Goal: Information Seeking & Learning: Learn about a topic

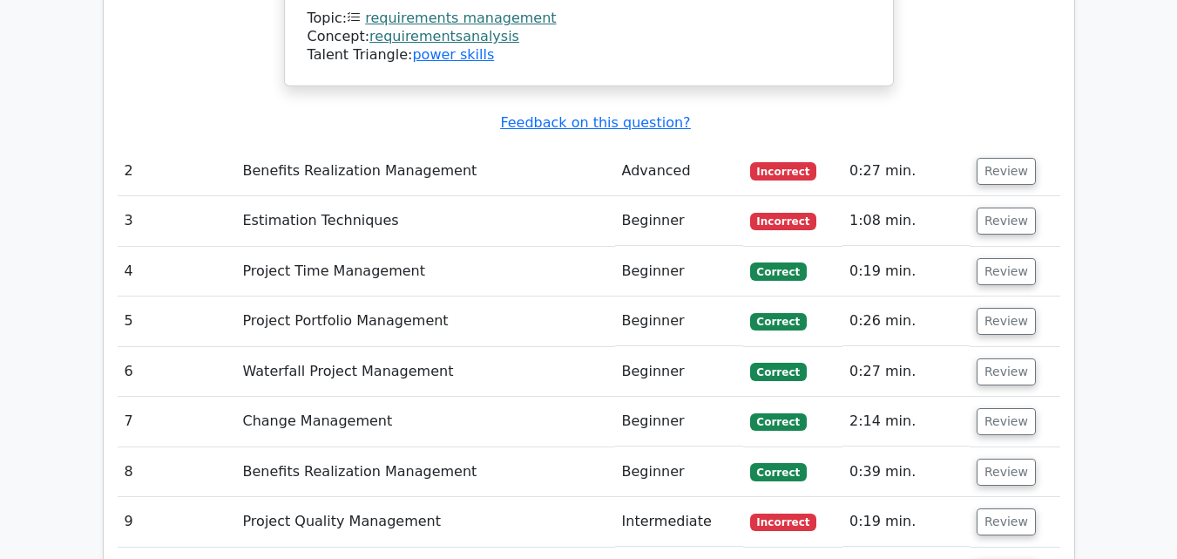
scroll to position [2924, 0]
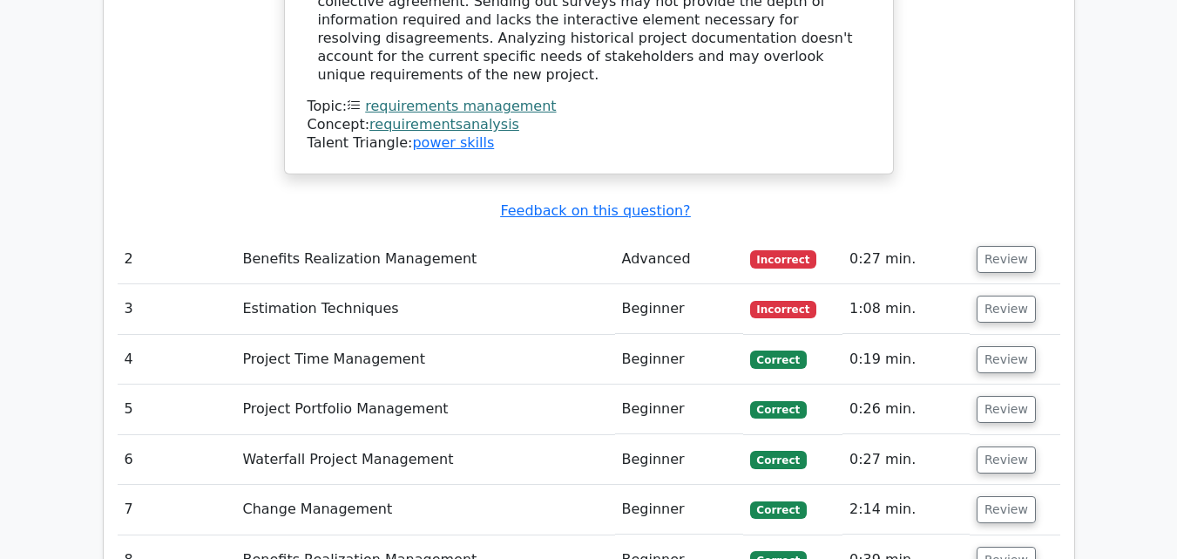
click at [973, 234] on td "Review" at bounding box center [1015, 259] width 91 height 50
click at [991, 246] on button "Review" at bounding box center [1006, 259] width 59 height 27
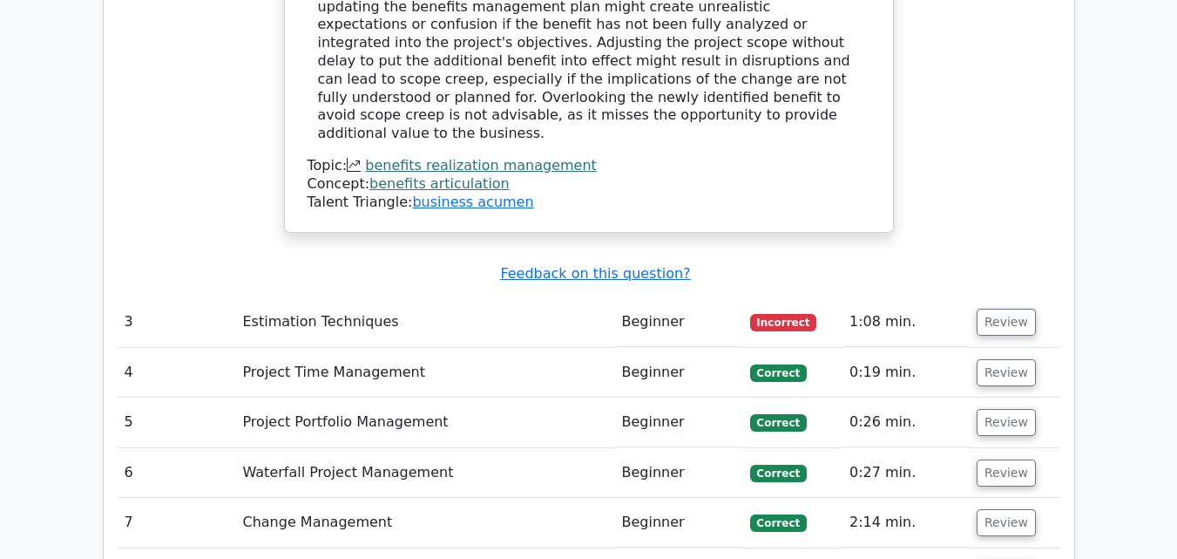
scroll to position [3882, 0]
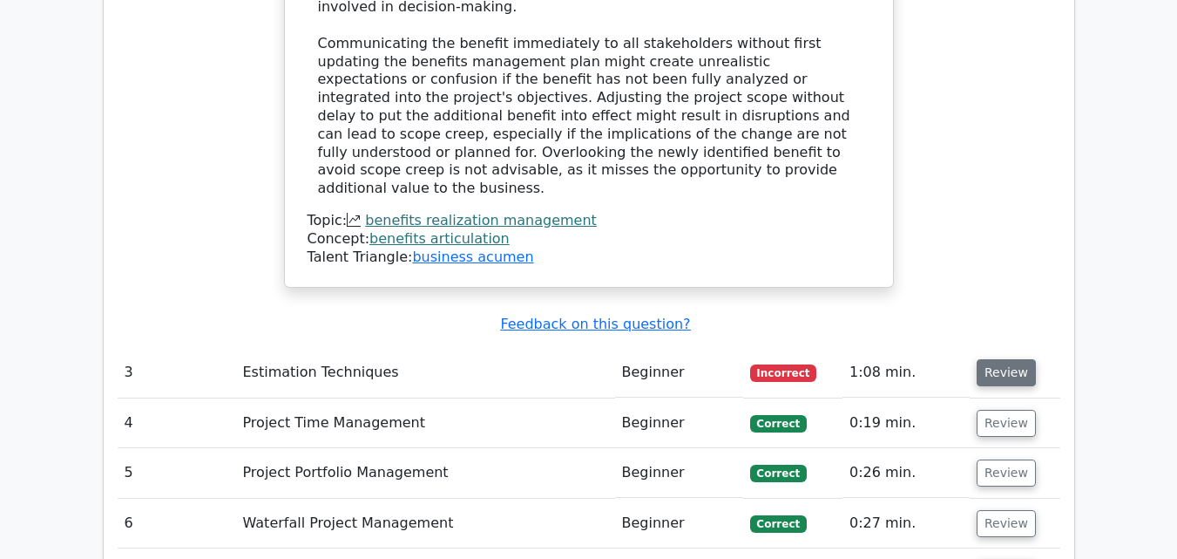
click at [1005, 359] on button "Review" at bounding box center [1006, 372] width 59 height 27
click at [1016, 359] on button "Review" at bounding box center [1006, 372] width 59 height 27
click at [982, 359] on button "Review" at bounding box center [1006, 372] width 59 height 27
click at [1002, 359] on button "Review" at bounding box center [1006, 372] width 59 height 27
click at [789, 364] on span "Incorrect" at bounding box center [783, 372] width 67 height 17
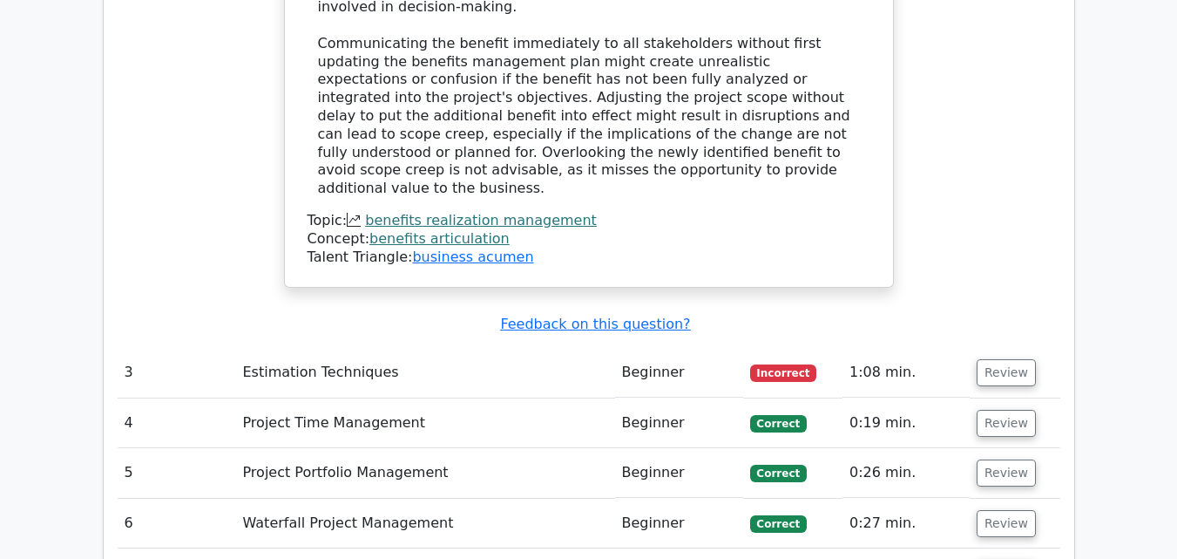
drag, startPoint x: 260, startPoint y: 217, endPoint x: 363, endPoint y: 214, distance: 103.7
click at [261, 348] on td "Estimation Techniques" at bounding box center [425, 373] width 379 height 50
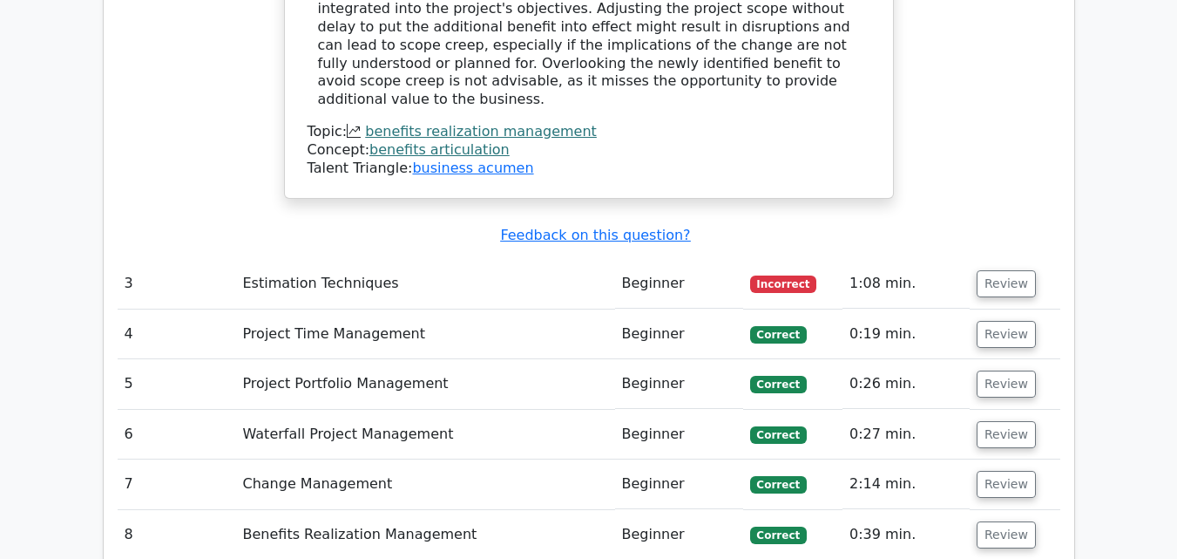
scroll to position [3969, 0]
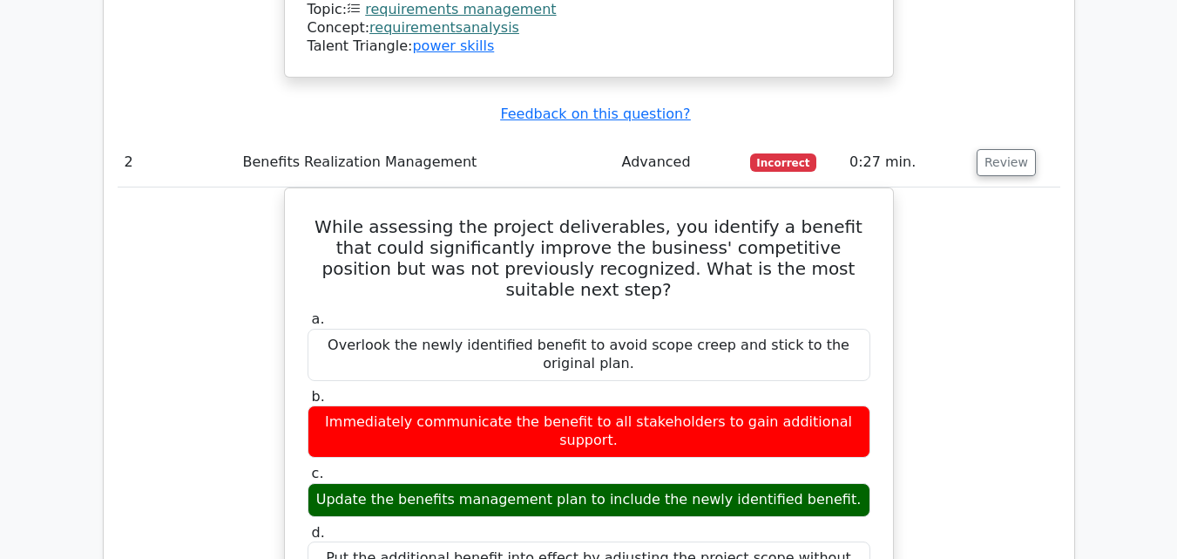
scroll to position [3011, 0]
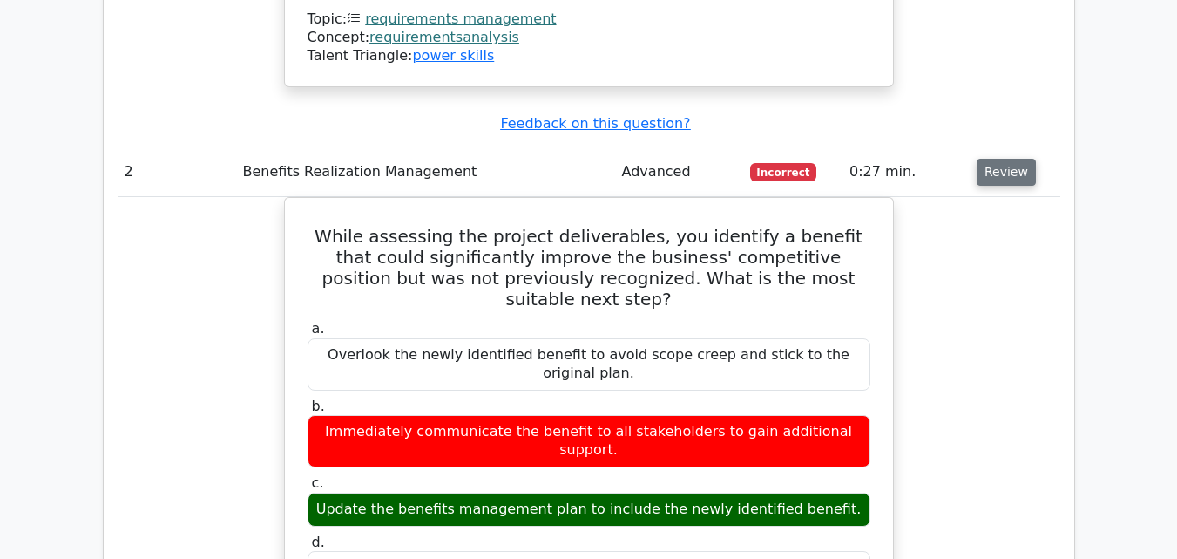
click at [996, 159] on button "Review" at bounding box center [1006, 172] width 59 height 27
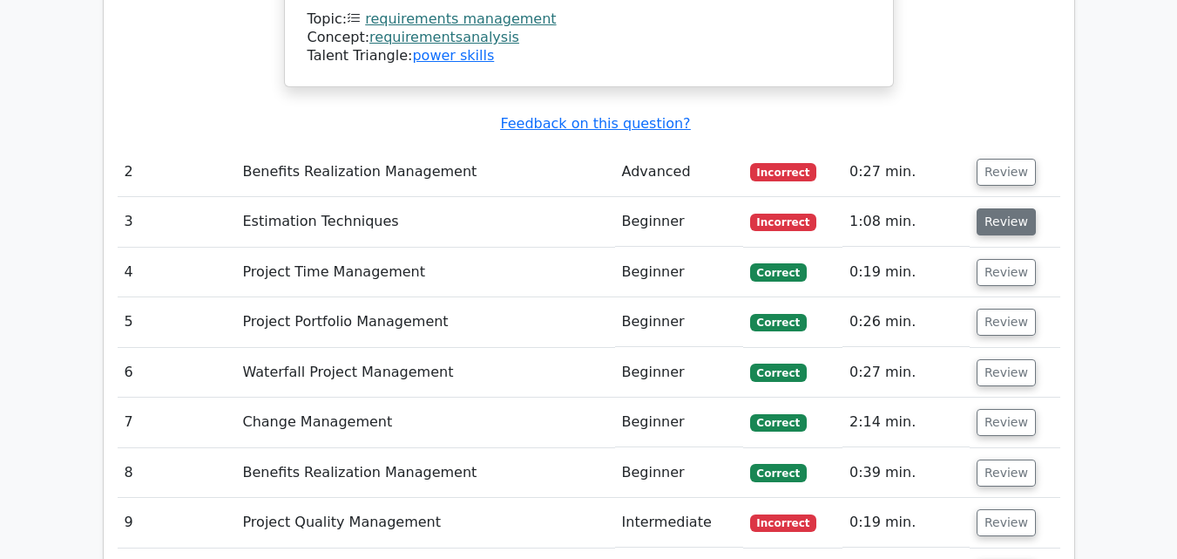
click at [984, 208] on button "Review" at bounding box center [1006, 221] width 59 height 27
click at [1005, 208] on button "Review" at bounding box center [1006, 221] width 59 height 27
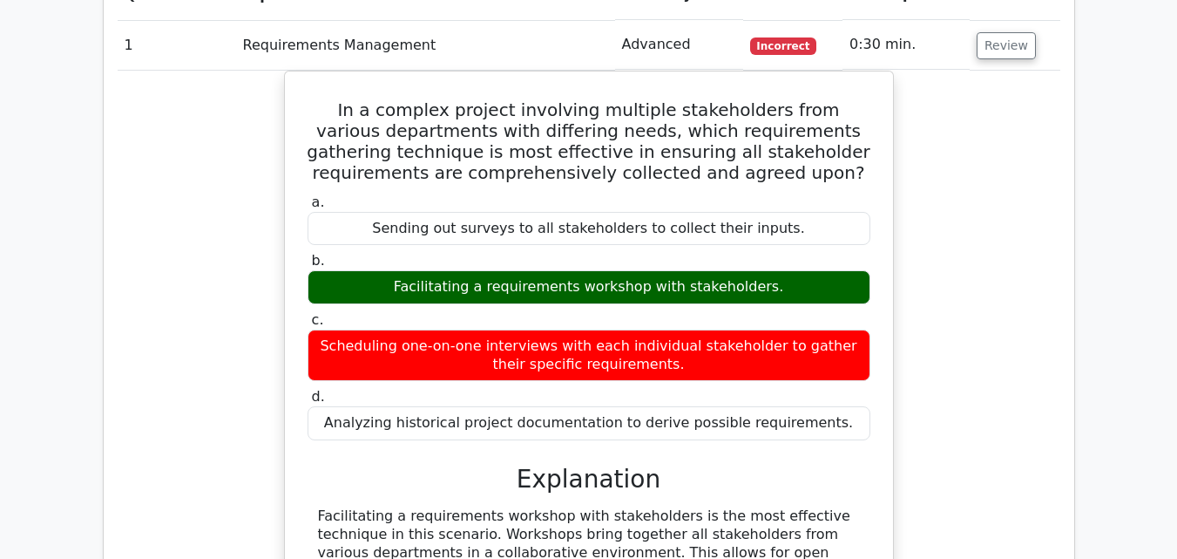
scroll to position [2227, 0]
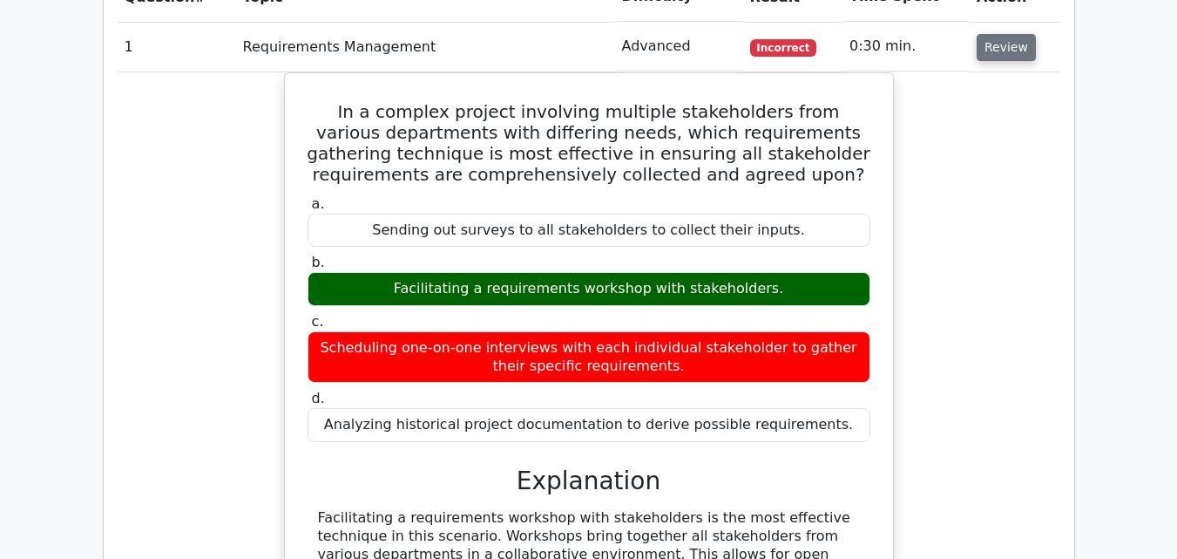
click at [998, 40] on button "Review" at bounding box center [1006, 47] width 59 height 27
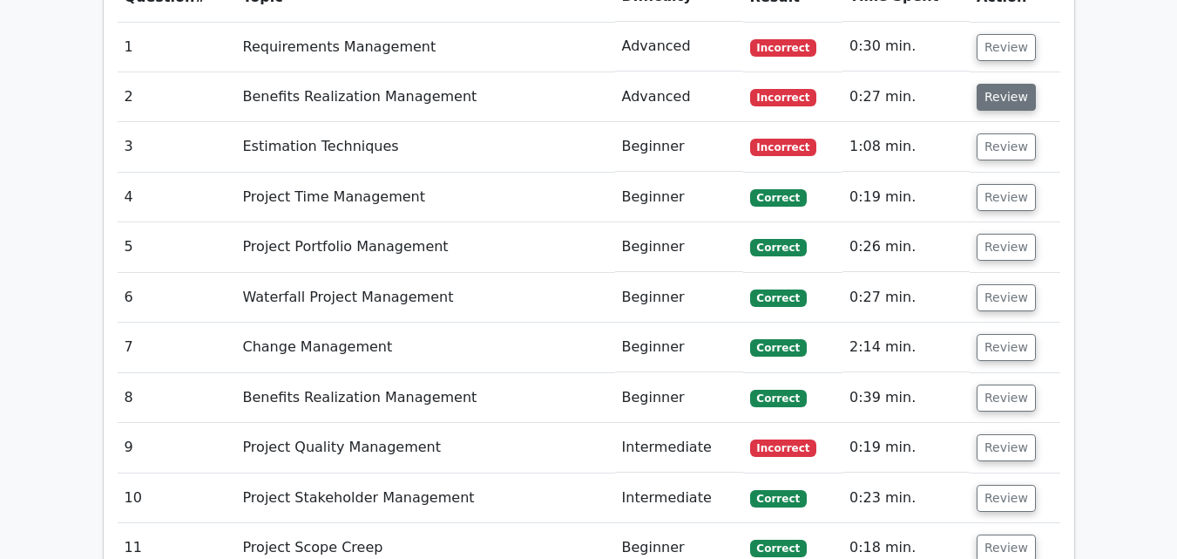
click at [1007, 92] on button "Review" at bounding box center [1006, 97] width 59 height 27
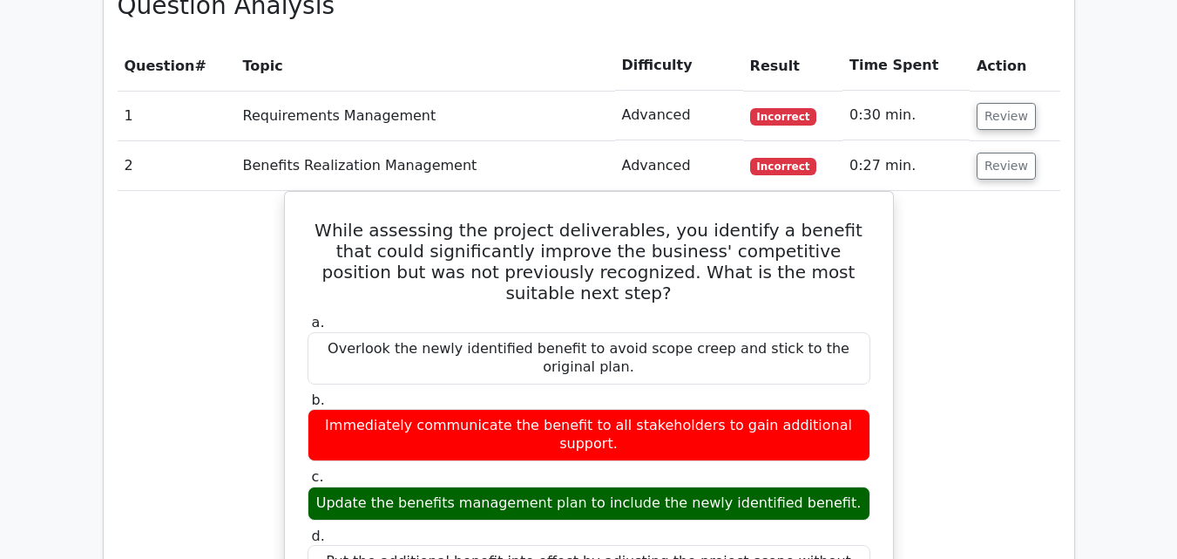
scroll to position [2139, 0]
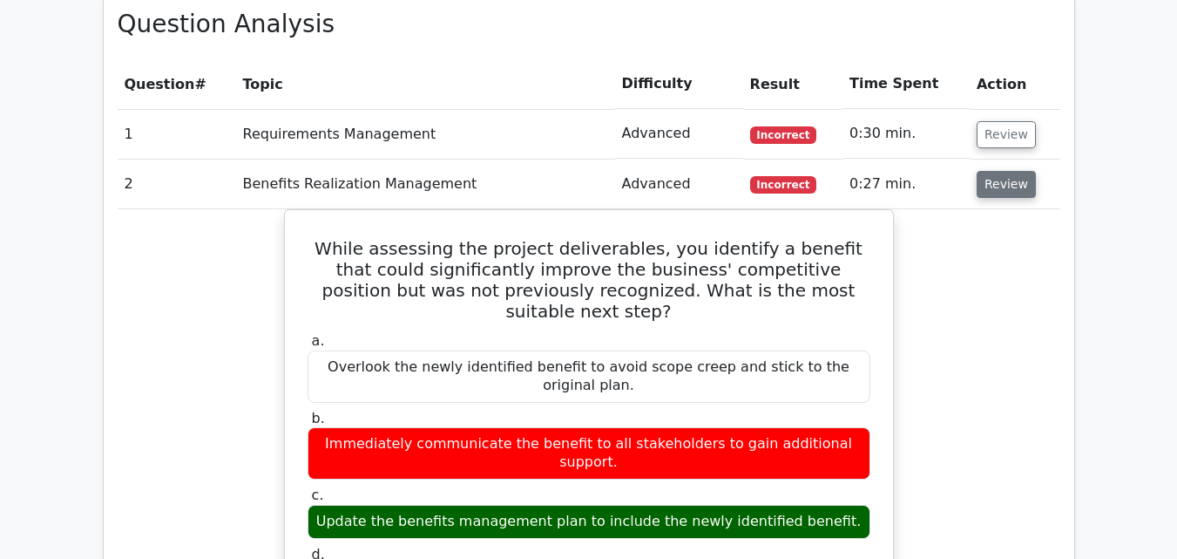
click at [1001, 183] on button "Review" at bounding box center [1006, 184] width 59 height 27
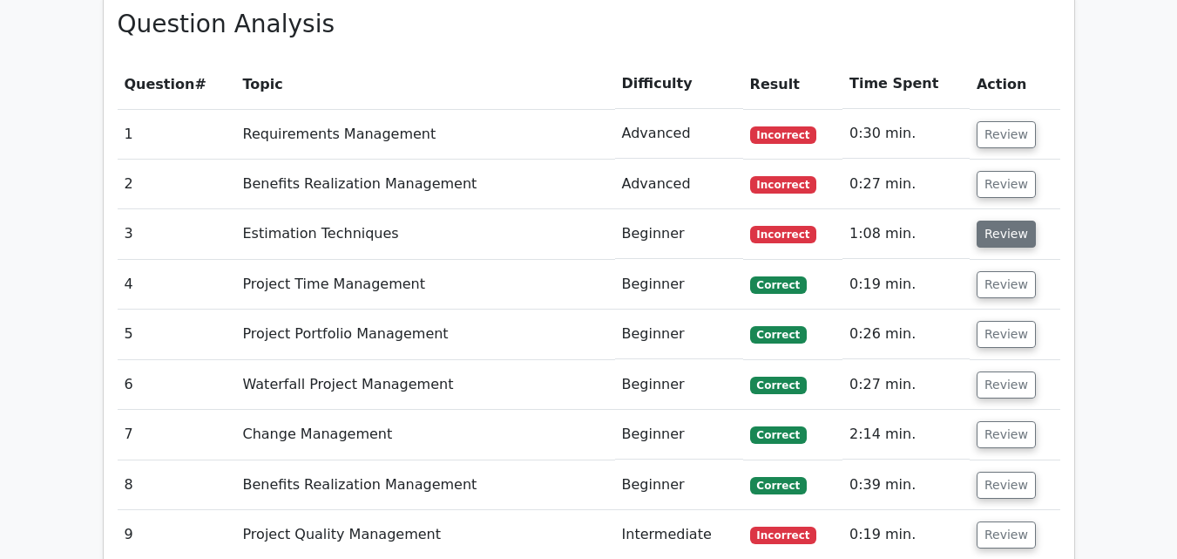
click at [1009, 234] on button "Review" at bounding box center [1006, 233] width 59 height 27
click at [994, 236] on button "Review" at bounding box center [1006, 233] width 59 height 27
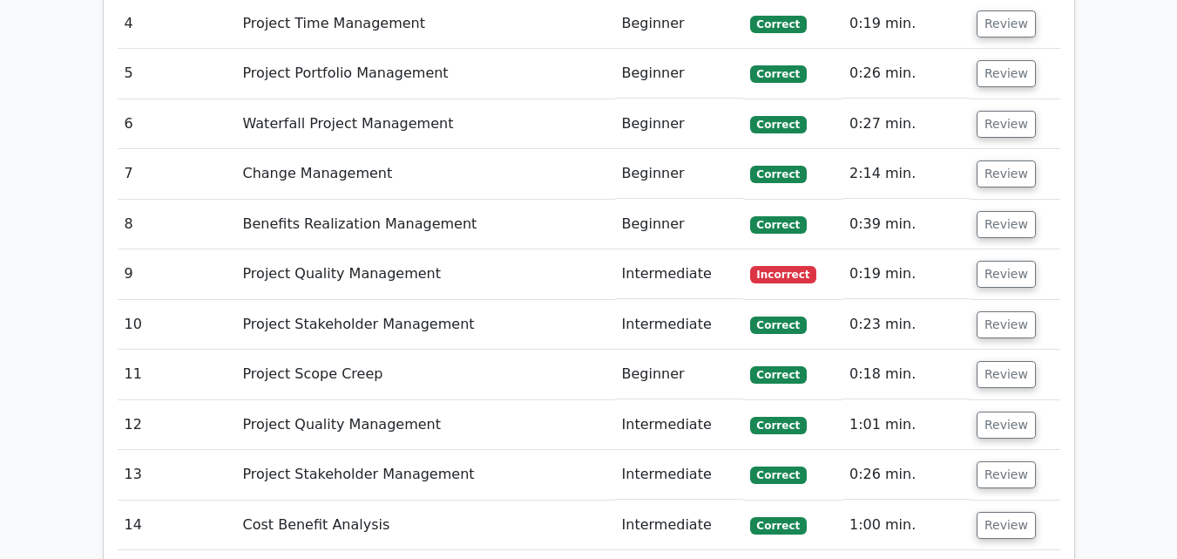
scroll to position [2401, 0]
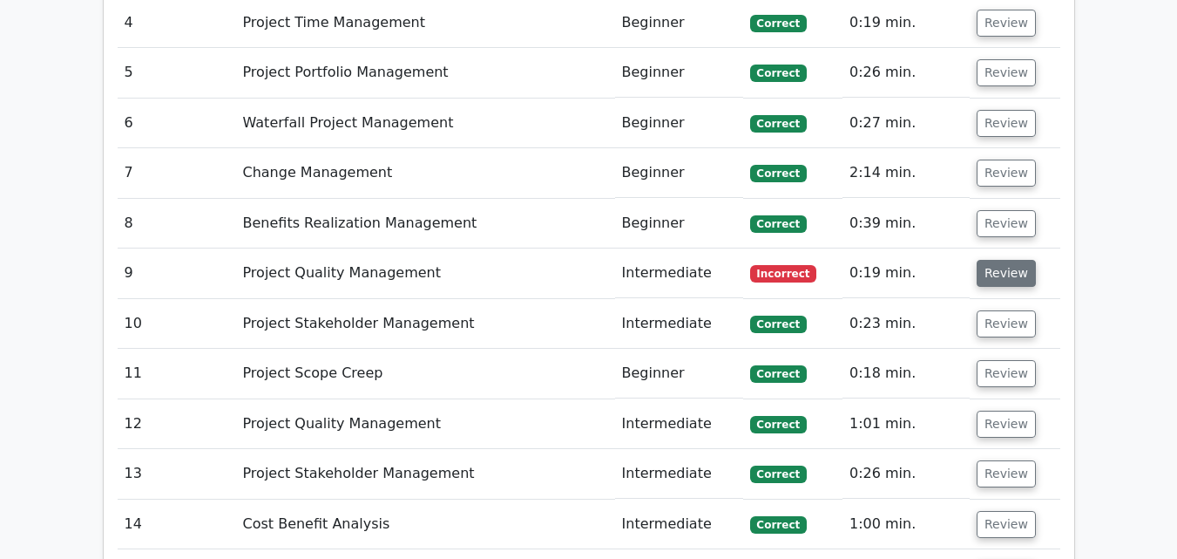
click at [1010, 277] on button "Review" at bounding box center [1006, 273] width 59 height 27
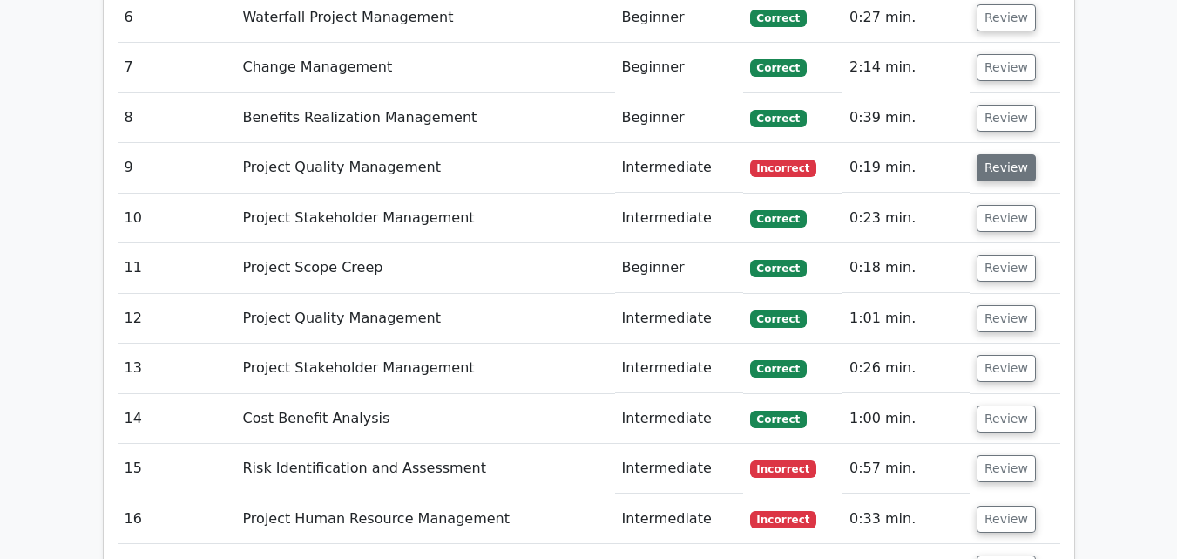
scroll to position [2749, 0]
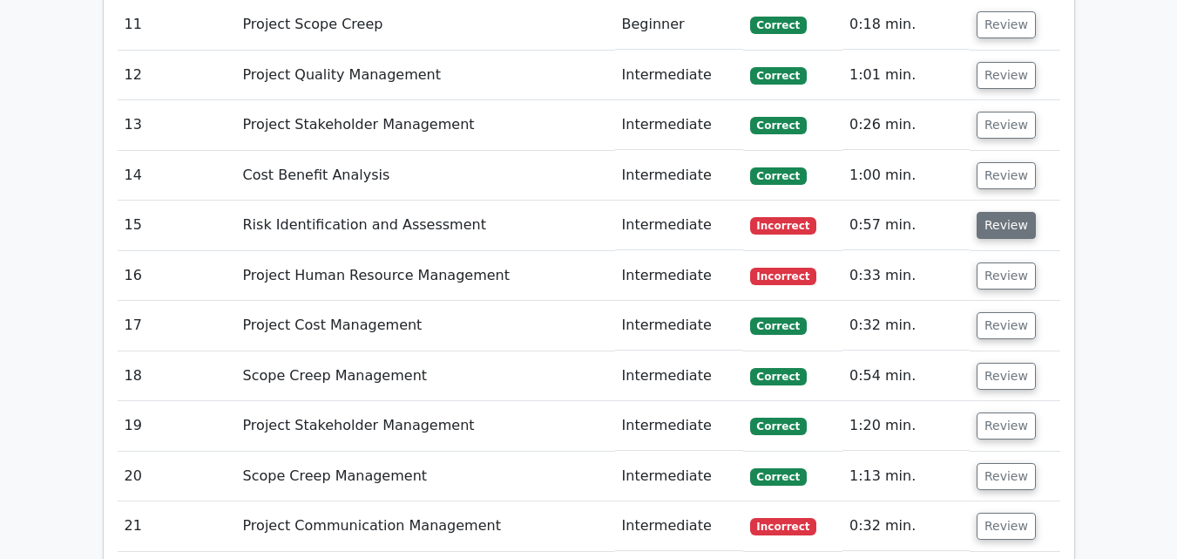
click at [1006, 228] on button "Review" at bounding box center [1006, 225] width 59 height 27
click at [1020, 284] on button "Review" at bounding box center [1006, 275] width 59 height 27
click at [993, 275] on button "Review" at bounding box center [1006, 275] width 59 height 27
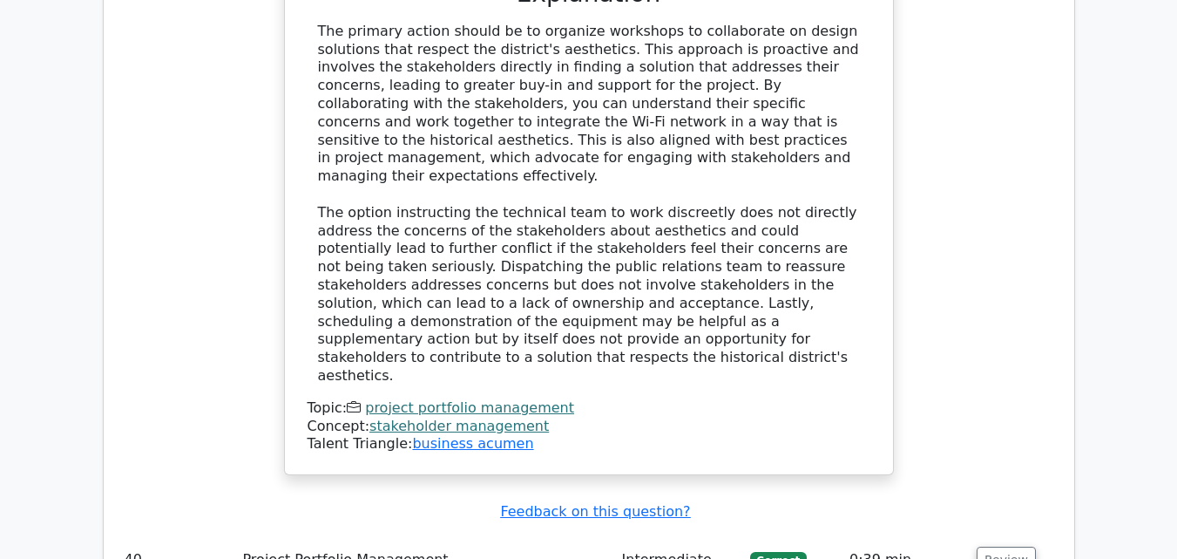
scroll to position [6845, 0]
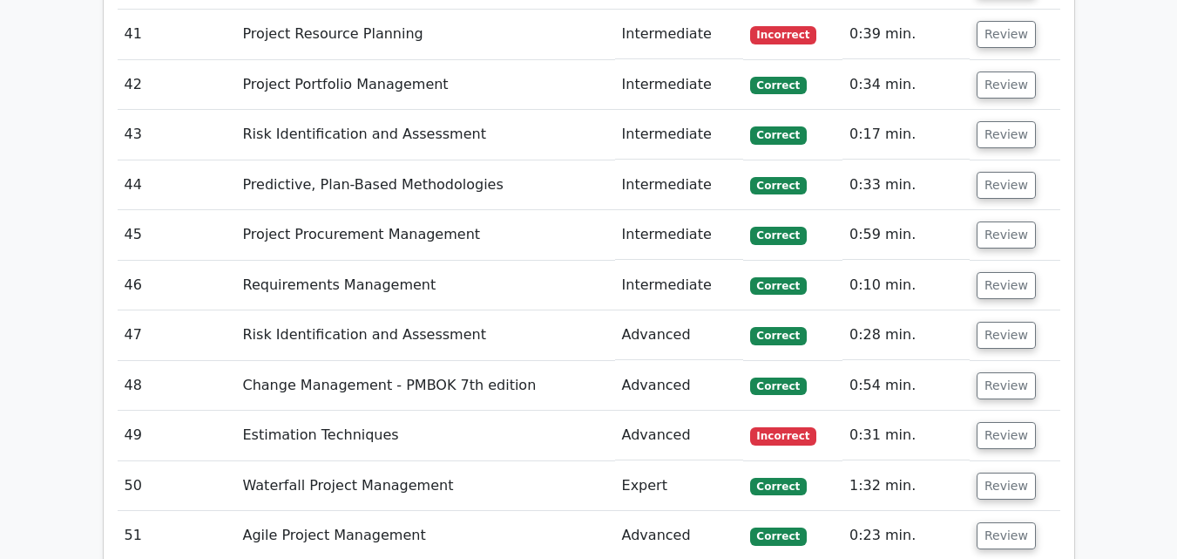
scroll to position [8152, 0]
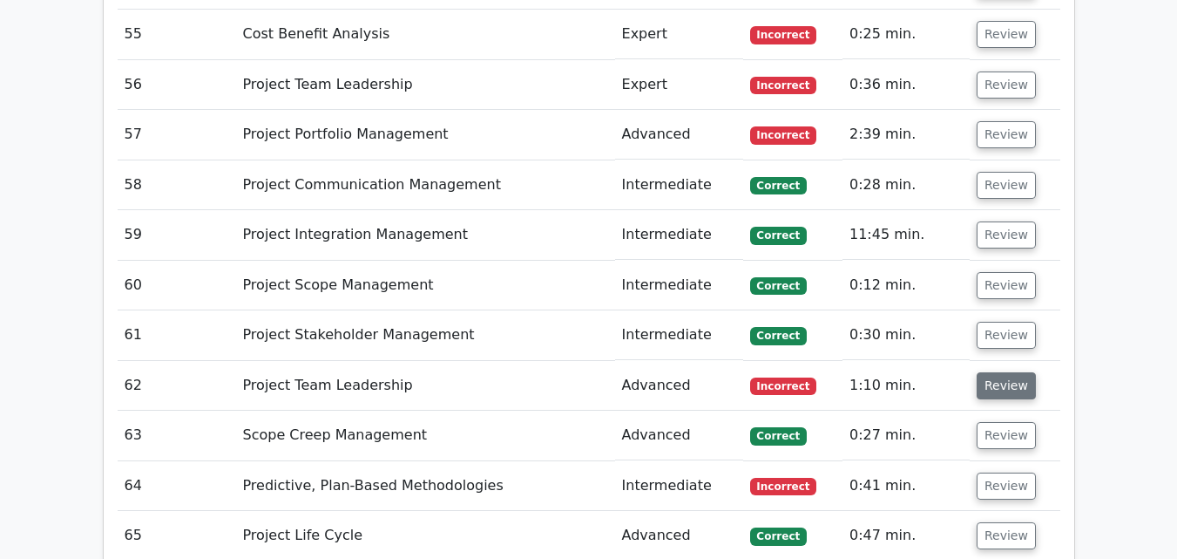
click at [993, 372] on button "Review" at bounding box center [1006, 385] width 59 height 27
click at [986, 472] on button "Review" at bounding box center [1006, 485] width 59 height 27
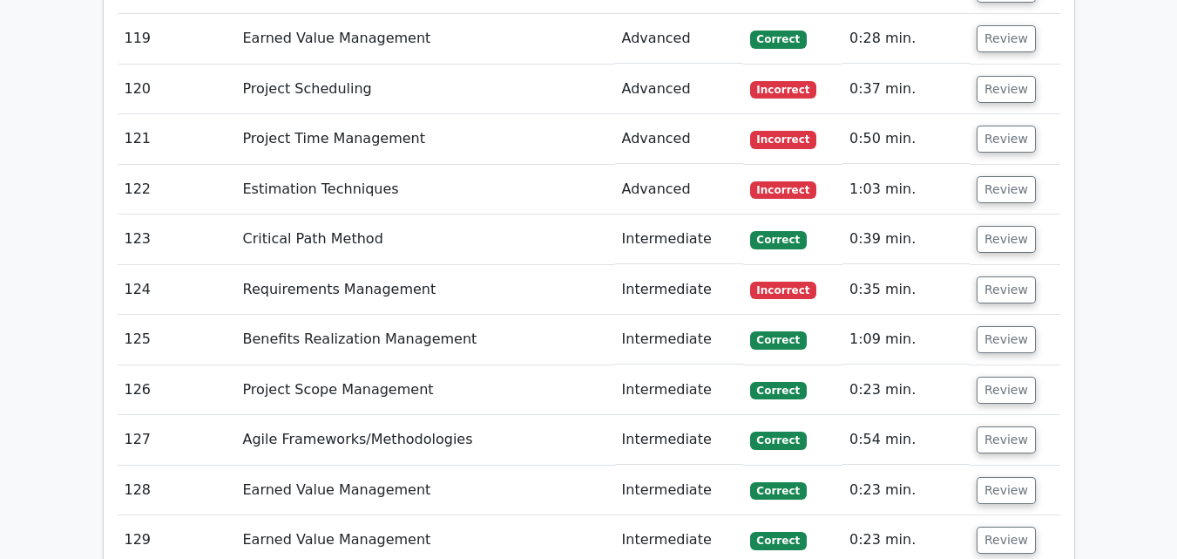
scroll to position [11348, 0]
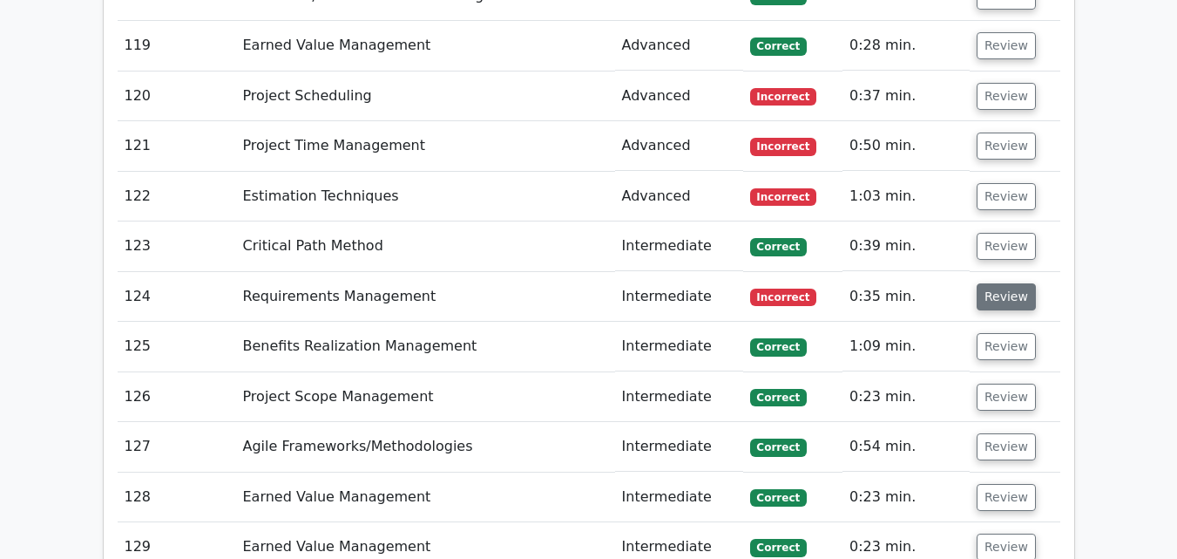
click at [996, 283] on button "Review" at bounding box center [1006, 296] width 59 height 27
click at [997, 183] on button "Review" at bounding box center [1006, 196] width 59 height 27
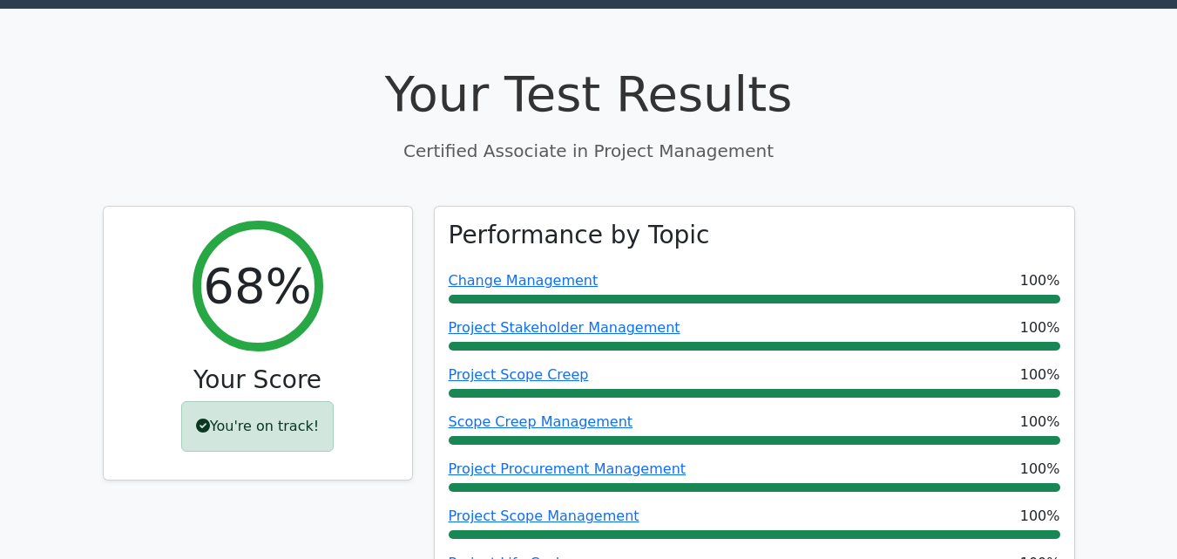
scroll to position [87, 0]
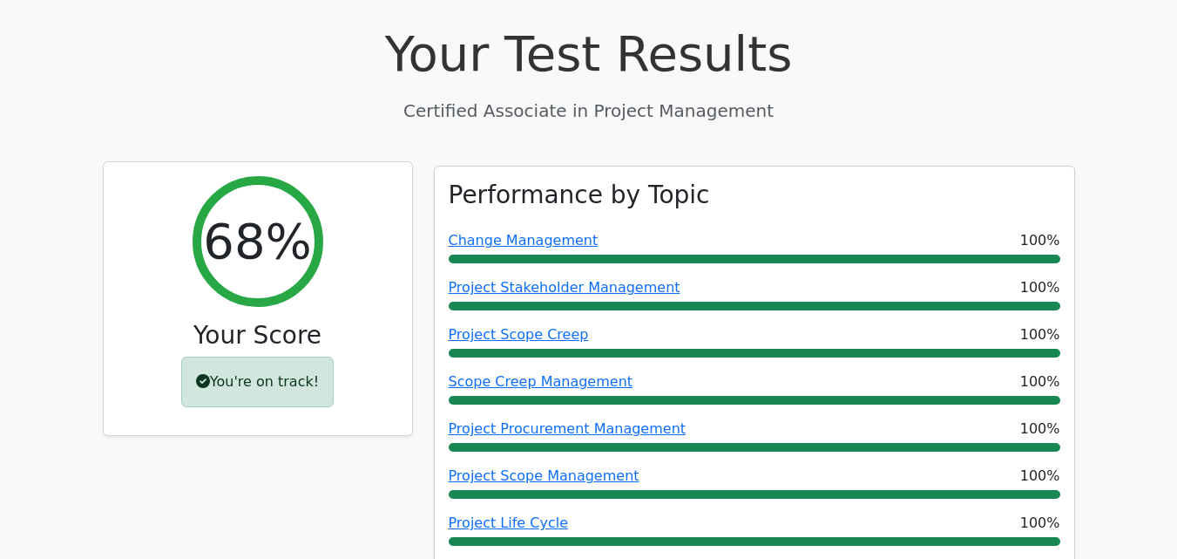
click at [279, 373] on div "You're on track!" at bounding box center [257, 381] width 153 height 51
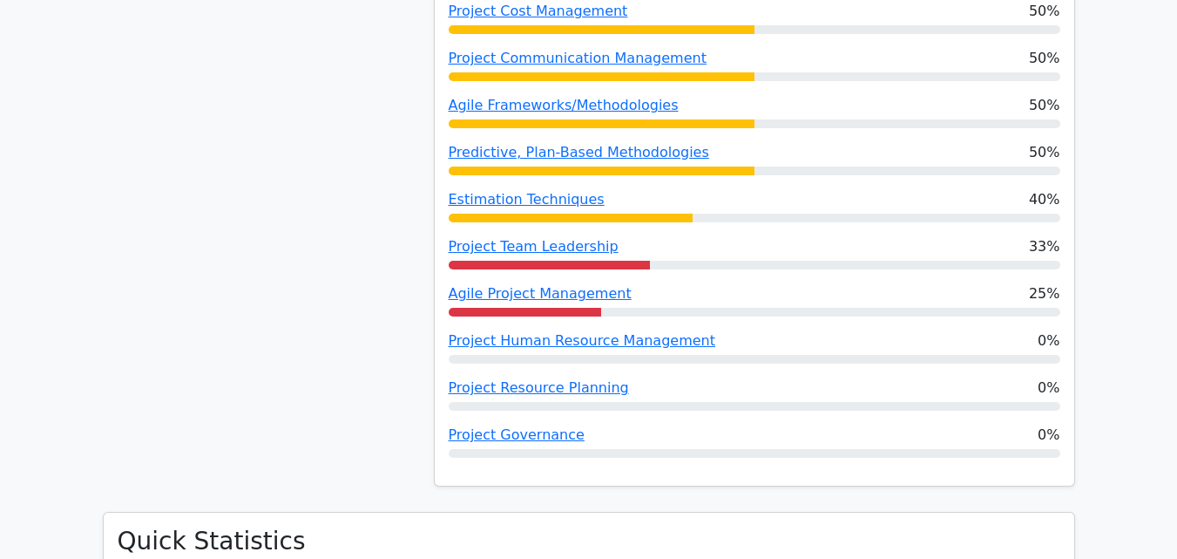
scroll to position [1481, 0]
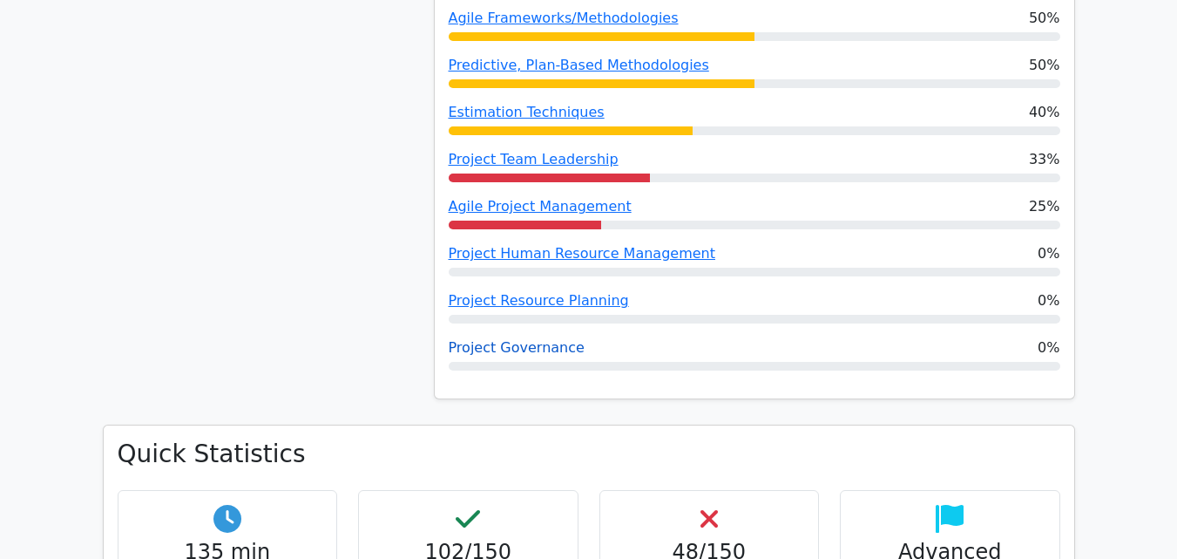
click at [529, 348] on link "Project Governance" at bounding box center [517, 347] width 136 height 17
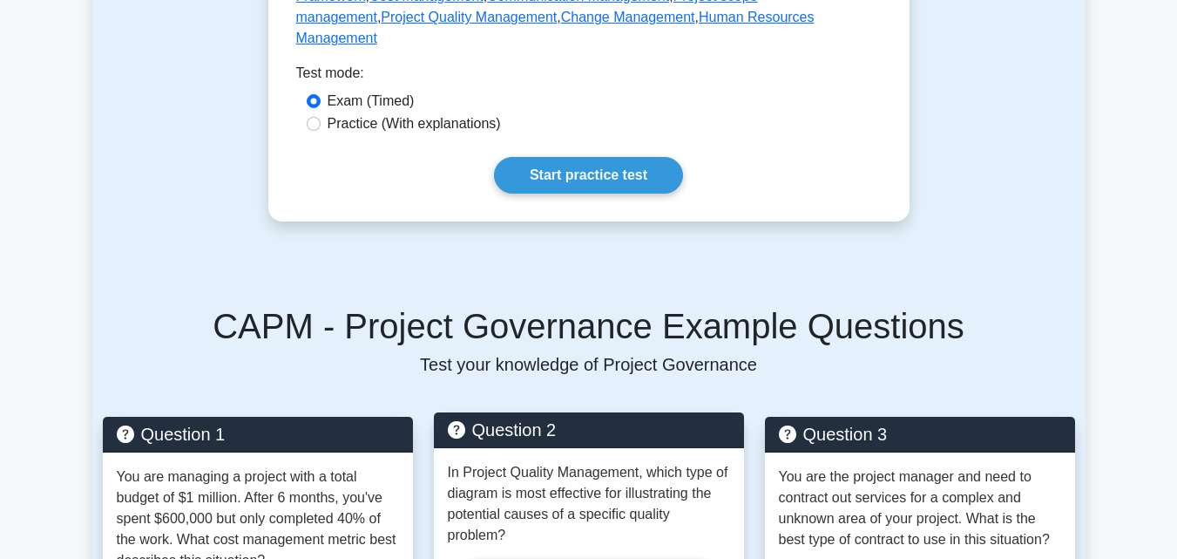
scroll to position [610, 0]
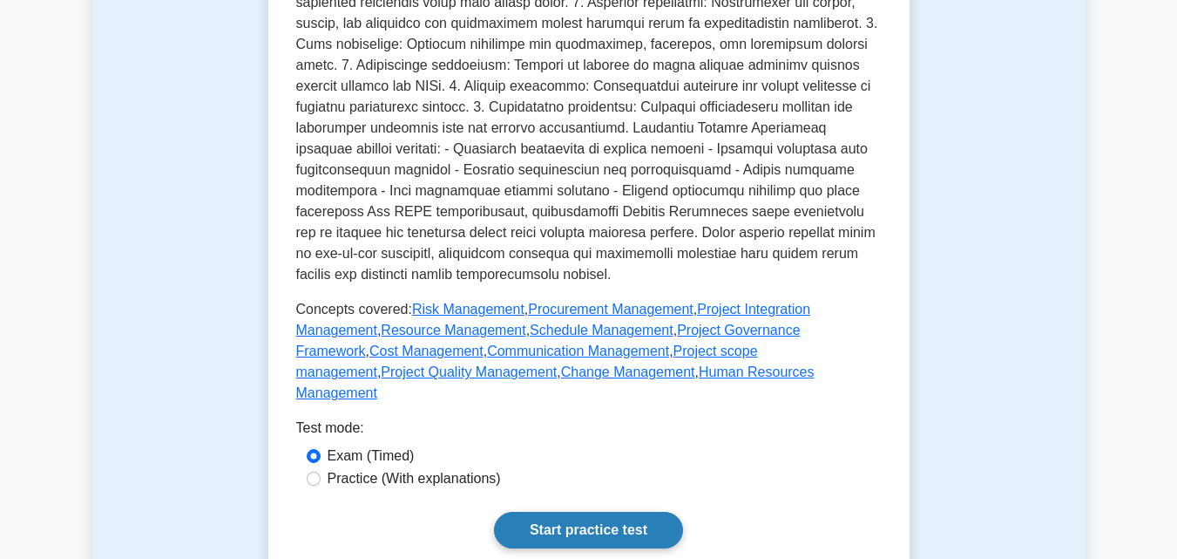
click at [568, 512] on link "Start practice test" at bounding box center [588, 530] width 189 height 37
click at [559, 512] on link "Start practice test" at bounding box center [588, 530] width 189 height 37
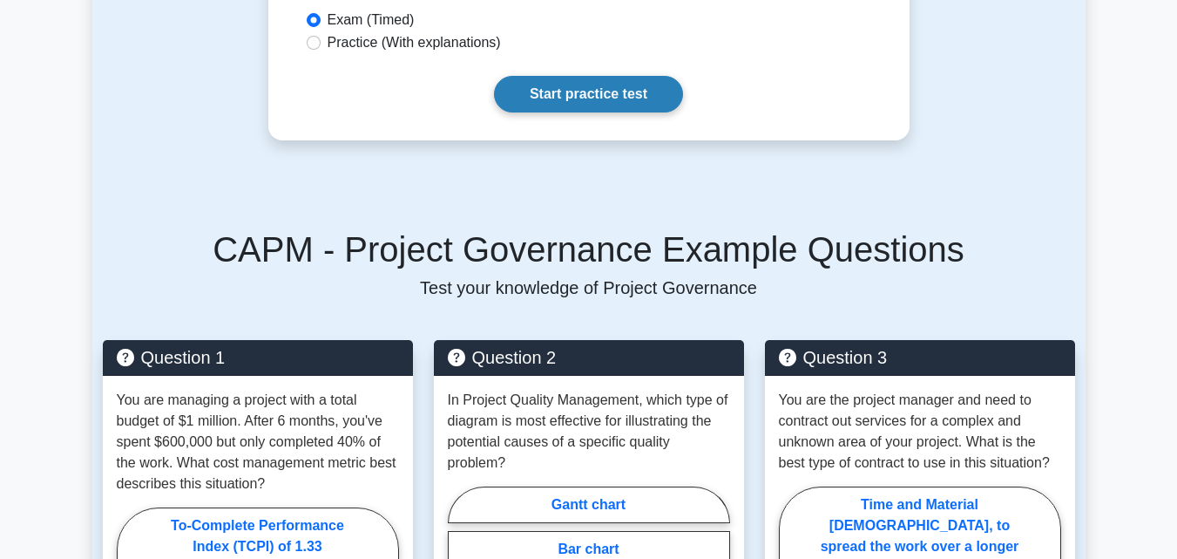
click at [570, 76] on link "Start practice test" at bounding box center [588, 94] width 189 height 37
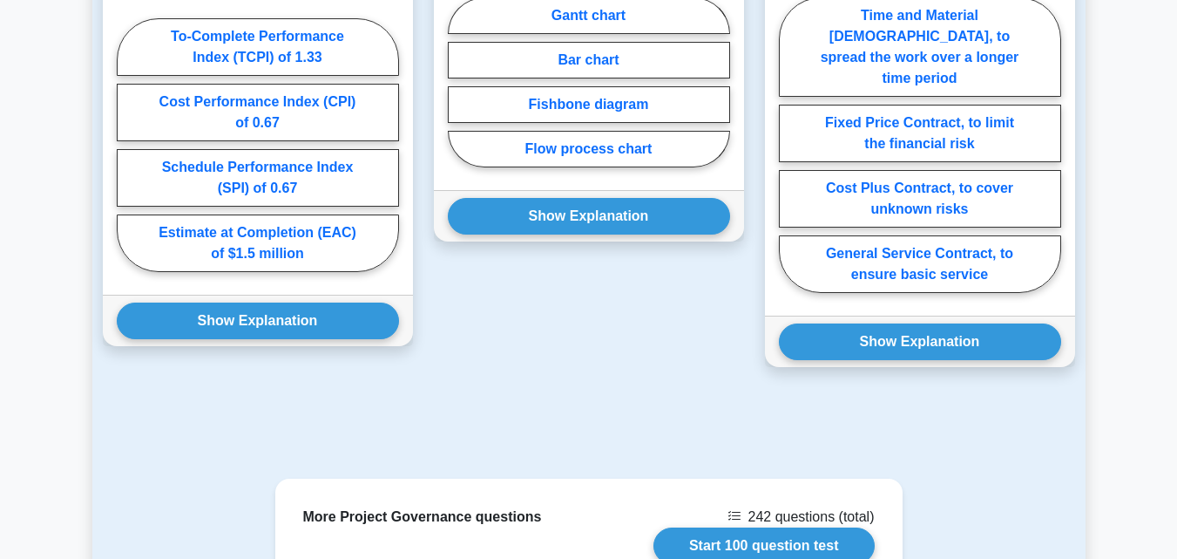
scroll to position [1802, 0]
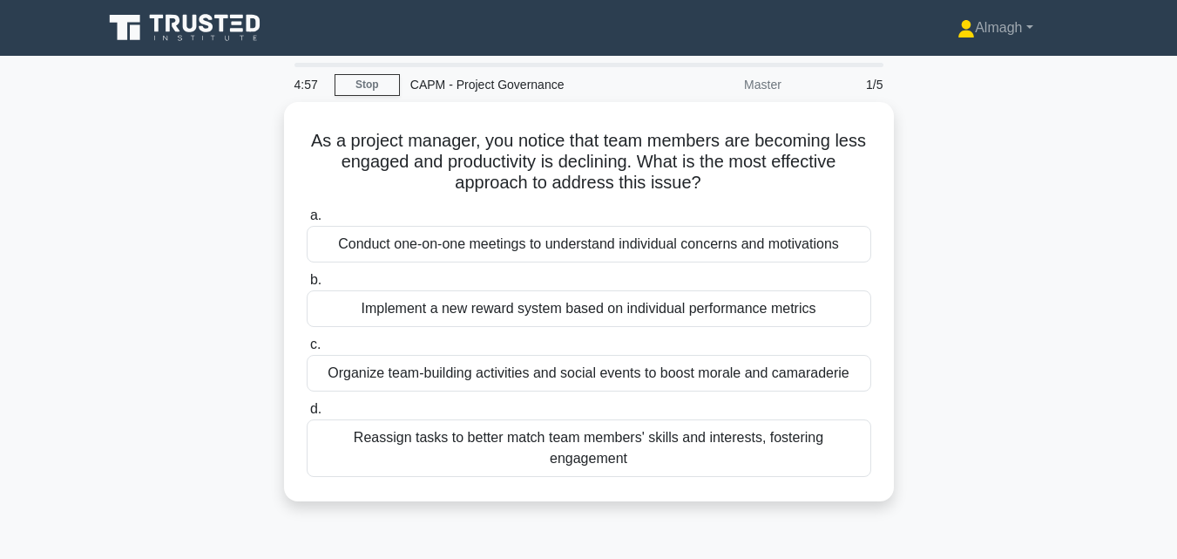
click at [164, 221] on div "As a project manager, you notice that team members are becoming less engaged an…" at bounding box center [588, 312] width 993 height 420
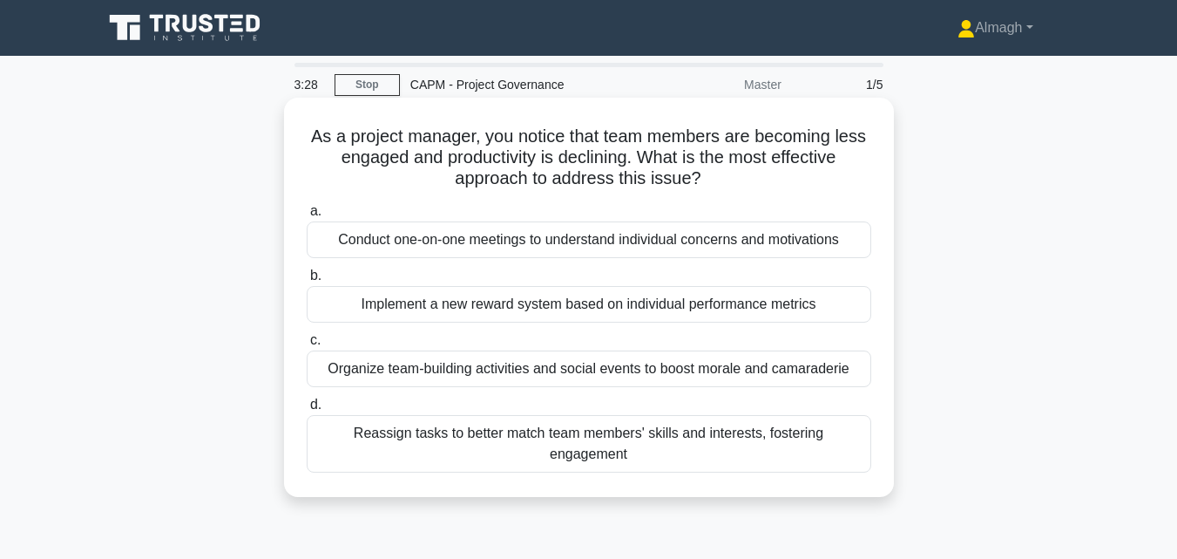
click at [439, 238] on div "Conduct one-on-one meetings to understand individual concerns and motivations" at bounding box center [589, 239] width 565 height 37
click at [307, 217] on input "a. Conduct one-on-one meetings to understand individual concerns and motivations" at bounding box center [307, 211] width 0 height 11
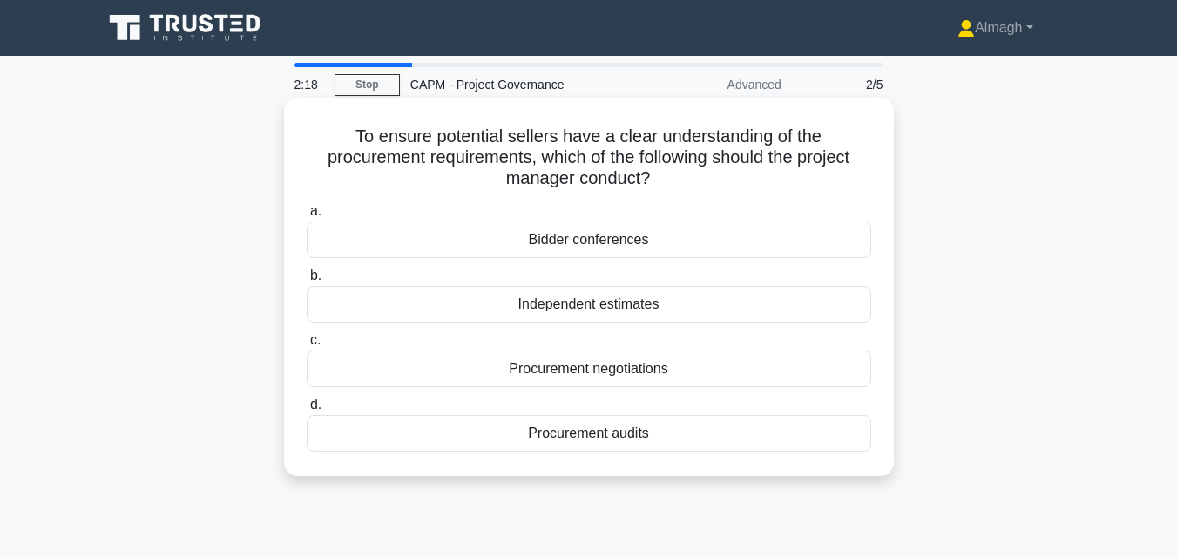
click at [573, 379] on div "Procurement negotiations" at bounding box center [589, 368] width 565 height 37
click at [307, 346] on input "c. Procurement negotiations" at bounding box center [307, 340] width 0 height 11
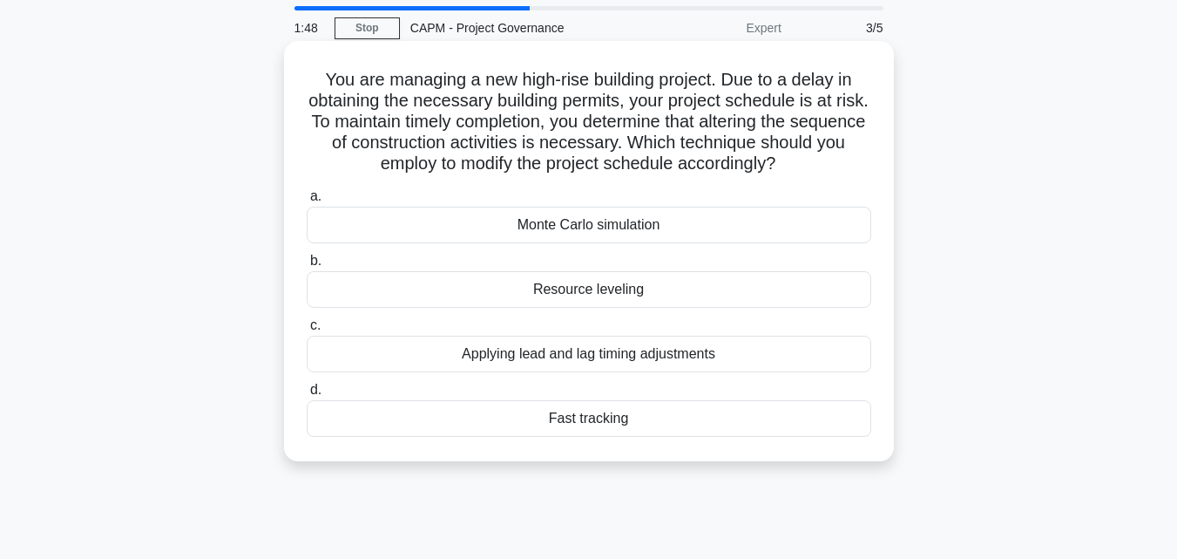
scroll to position [87, 0]
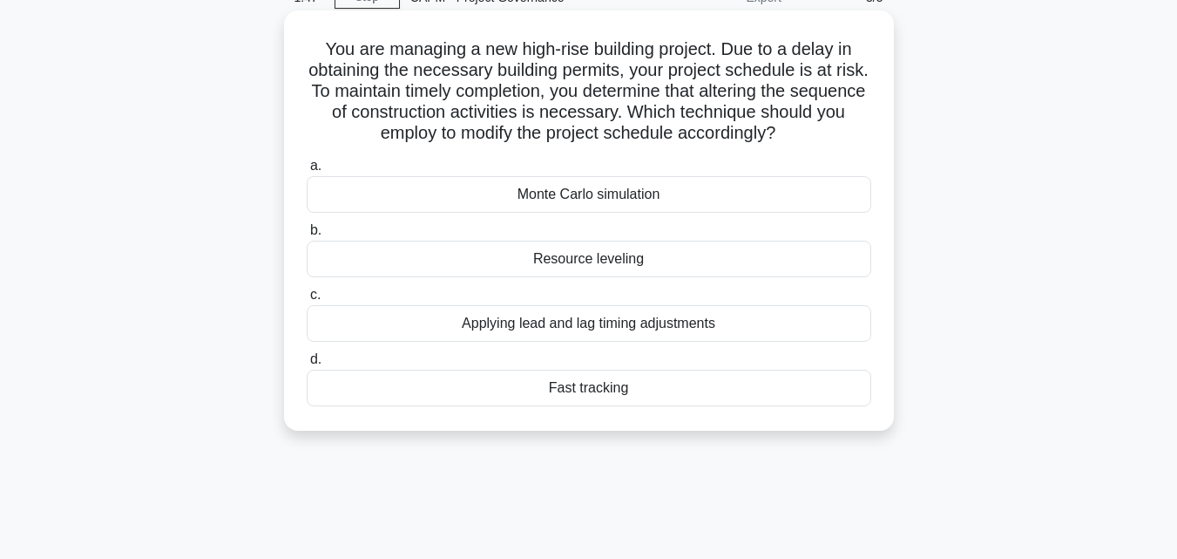
click at [561, 391] on div "Fast tracking" at bounding box center [589, 387] width 565 height 37
click at [307, 365] on input "d. Fast tracking" at bounding box center [307, 359] width 0 height 11
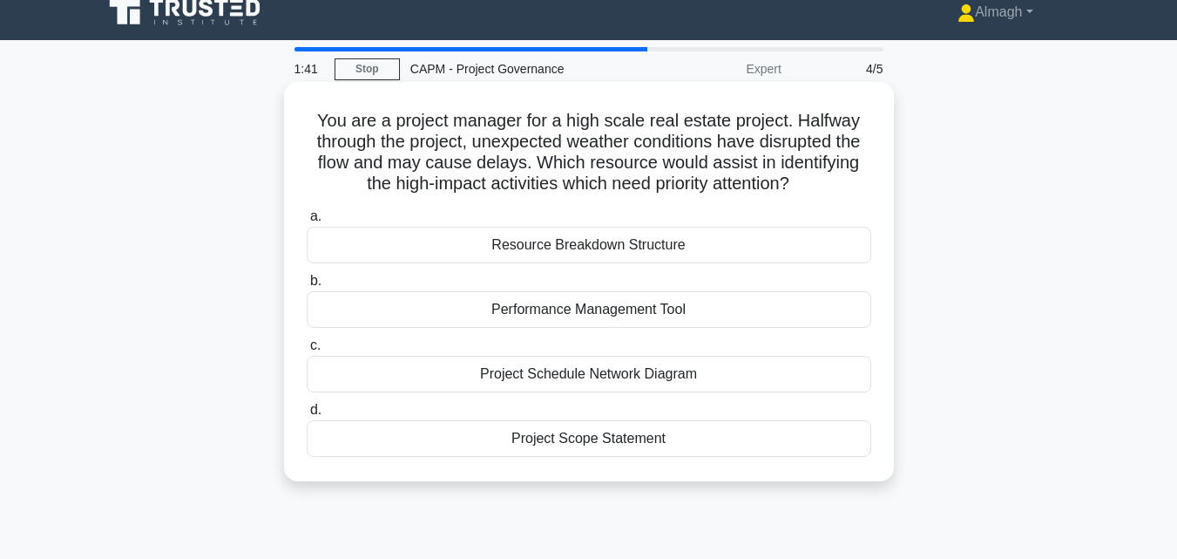
scroll to position [0, 0]
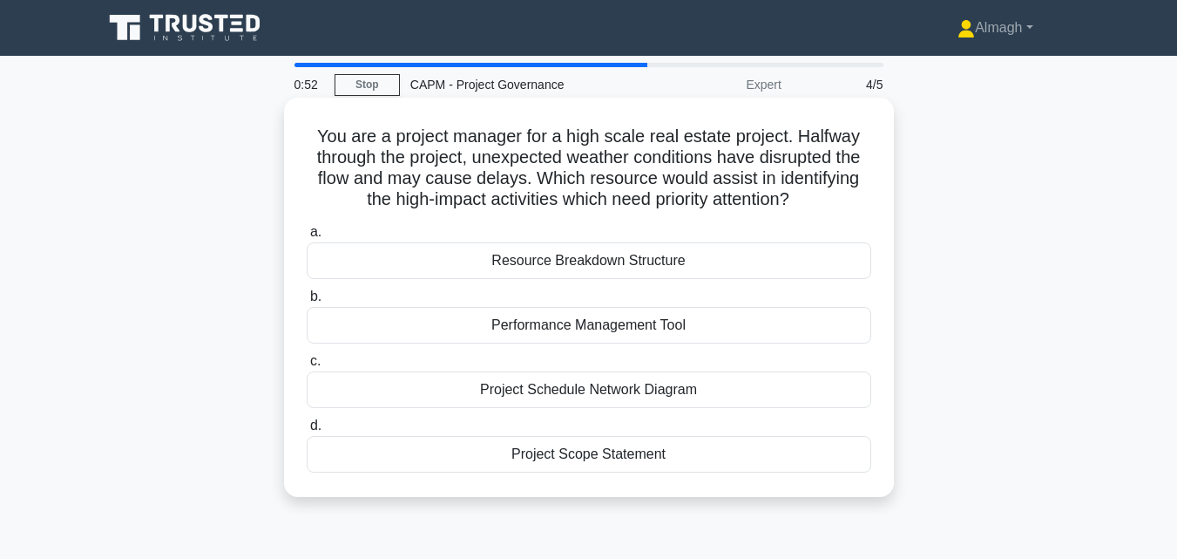
click at [535, 264] on div "Resource Breakdown Structure" at bounding box center [589, 260] width 565 height 37
click at [307, 238] on input "a. Resource Breakdown Structure" at bounding box center [307, 232] width 0 height 11
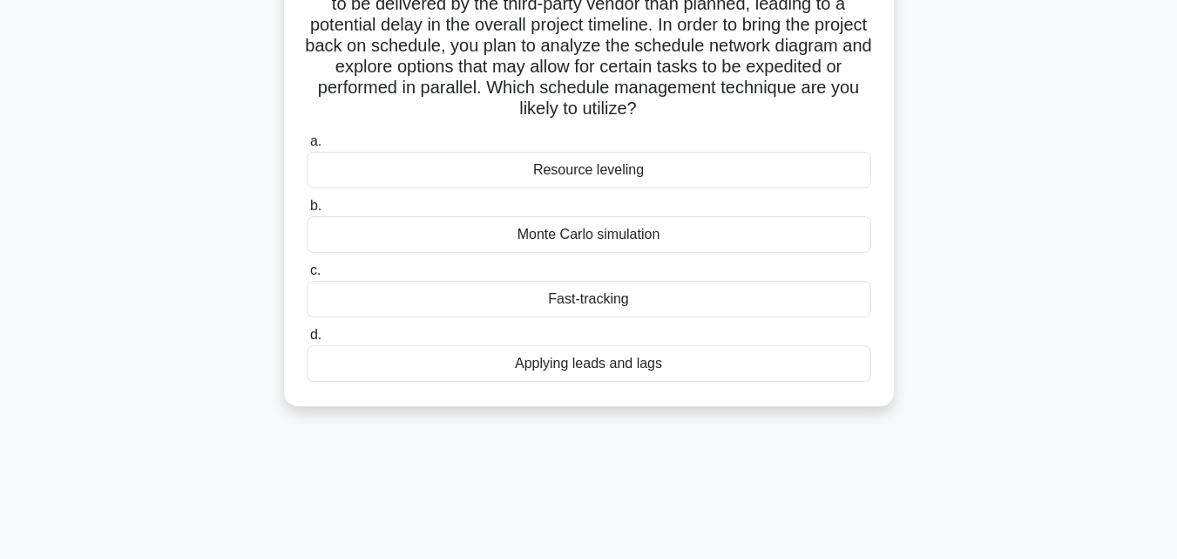
scroll to position [87, 0]
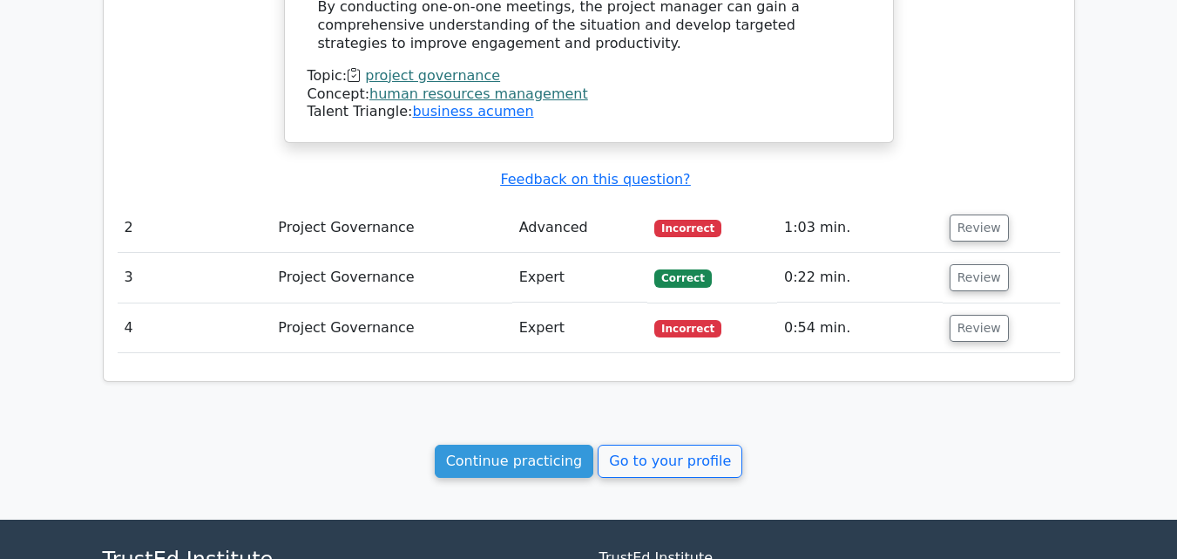
scroll to position [1917, 0]
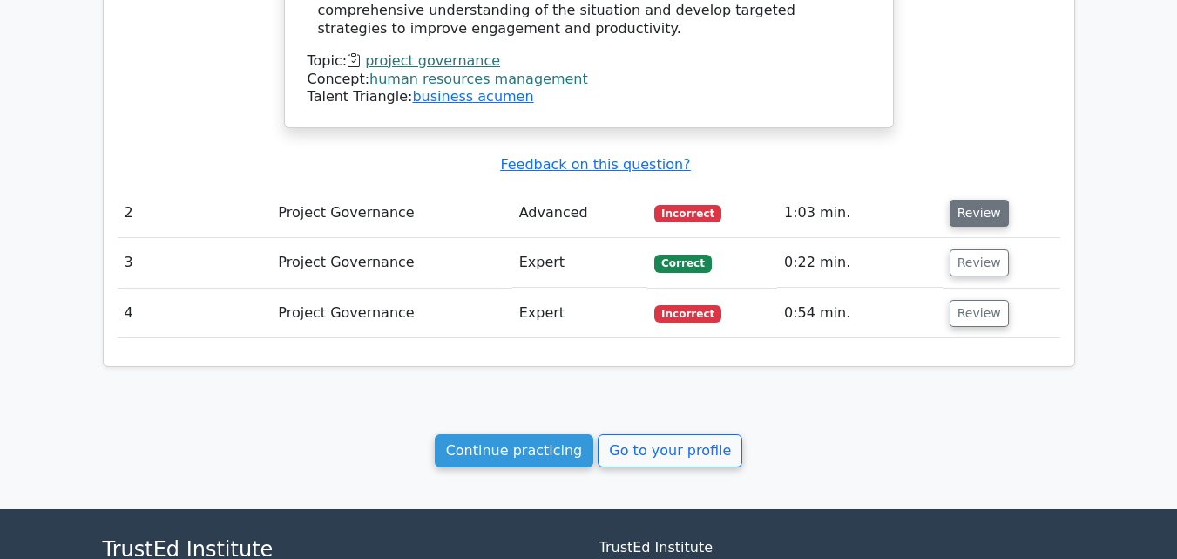
click at [967, 200] on button "Review" at bounding box center [979, 213] width 59 height 27
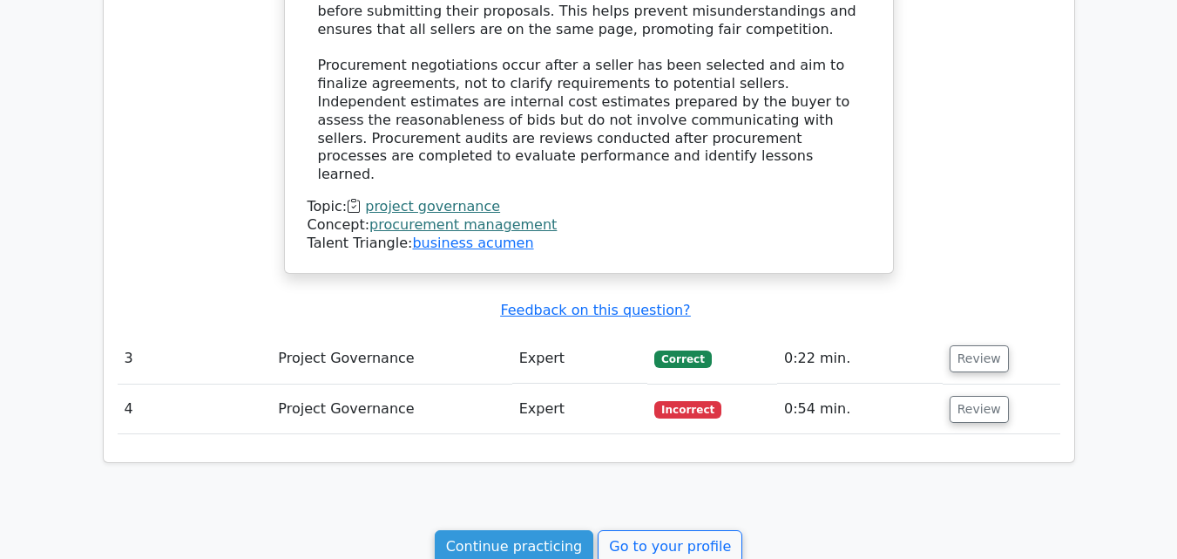
scroll to position [2614, 0]
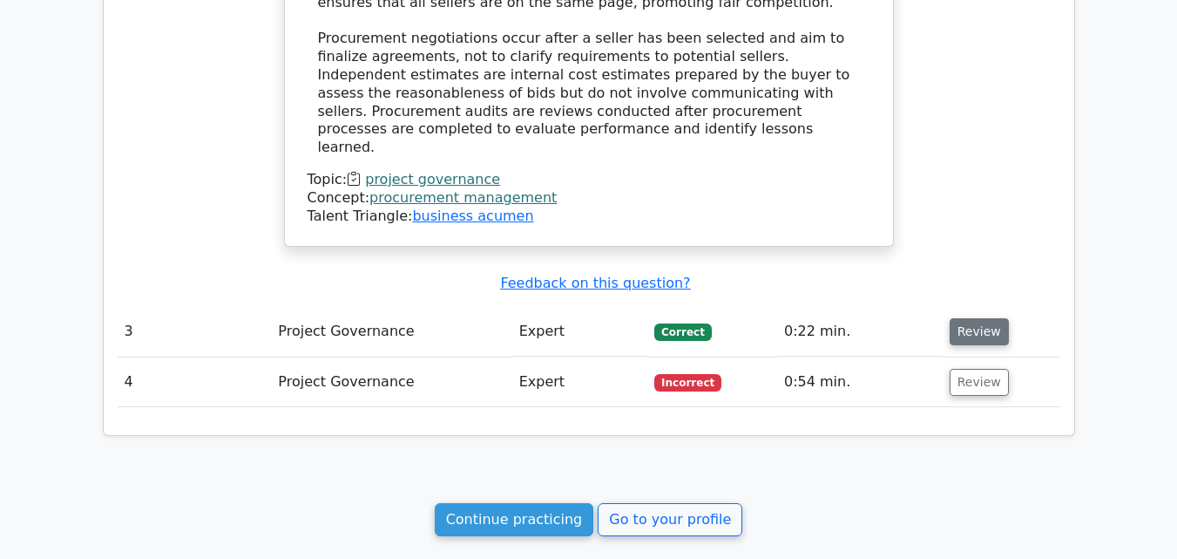
click at [976, 318] on button "Review" at bounding box center [979, 331] width 59 height 27
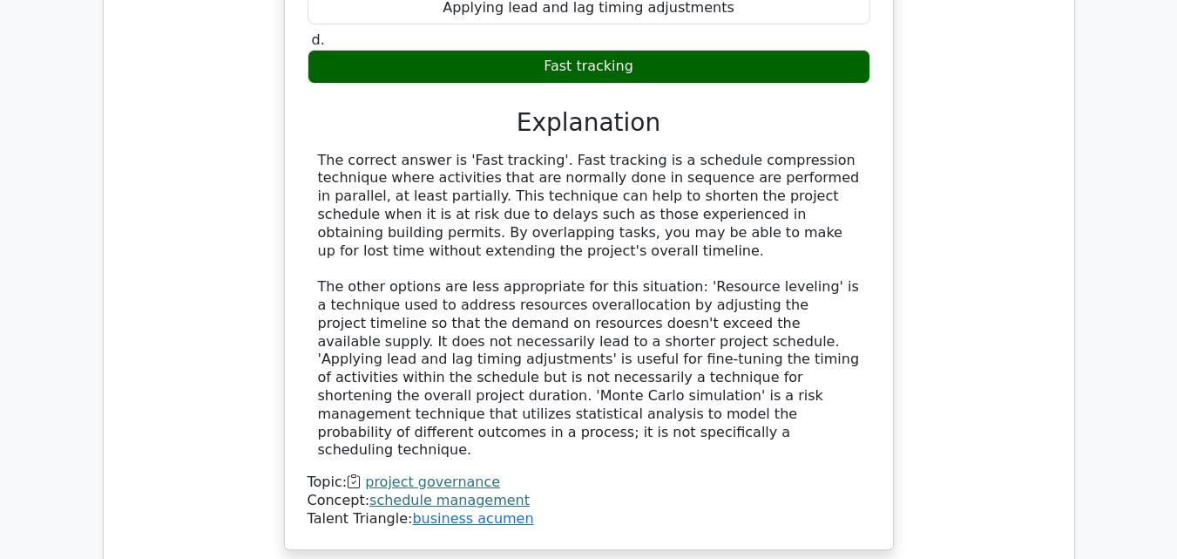
scroll to position [3311, 0]
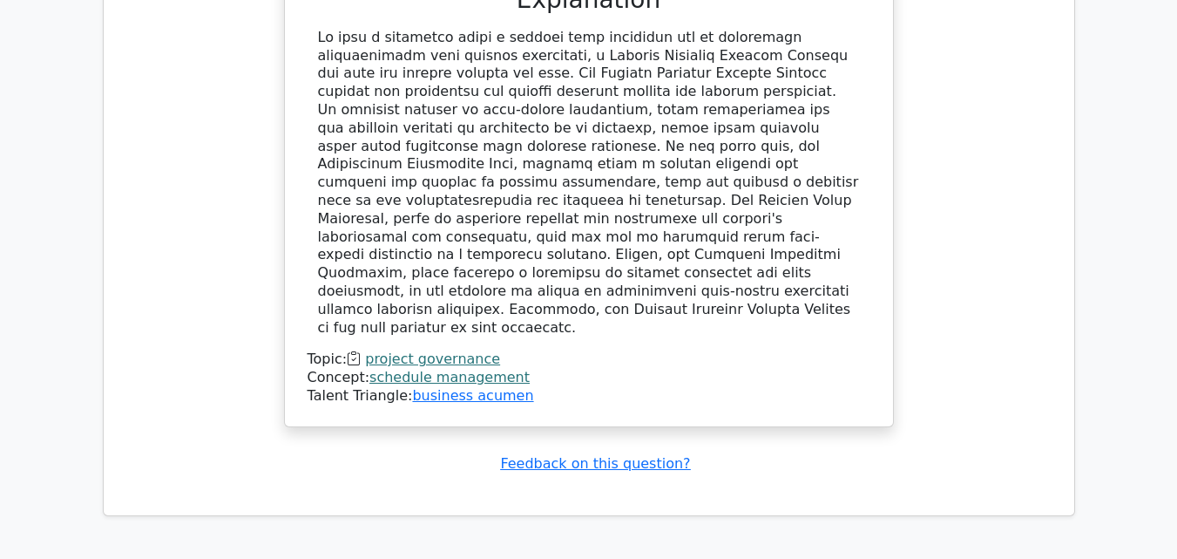
scroll to position [4502, 0]
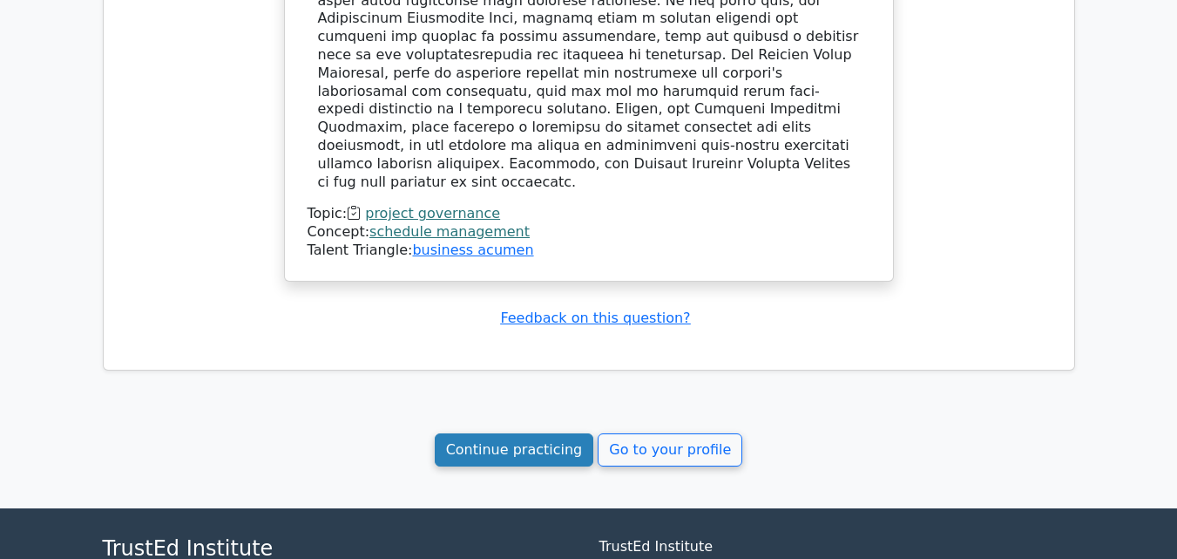
click at [502, 433] on link "Continue practicing" at bounding box center [514, 449] width 159 height 33
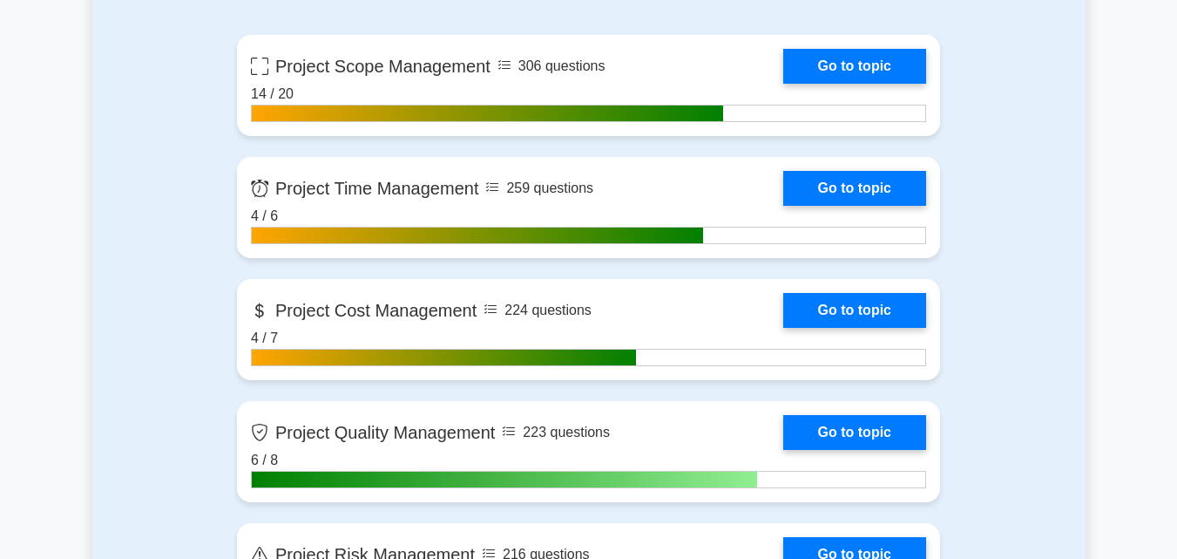
scroll to position [1046, 0]
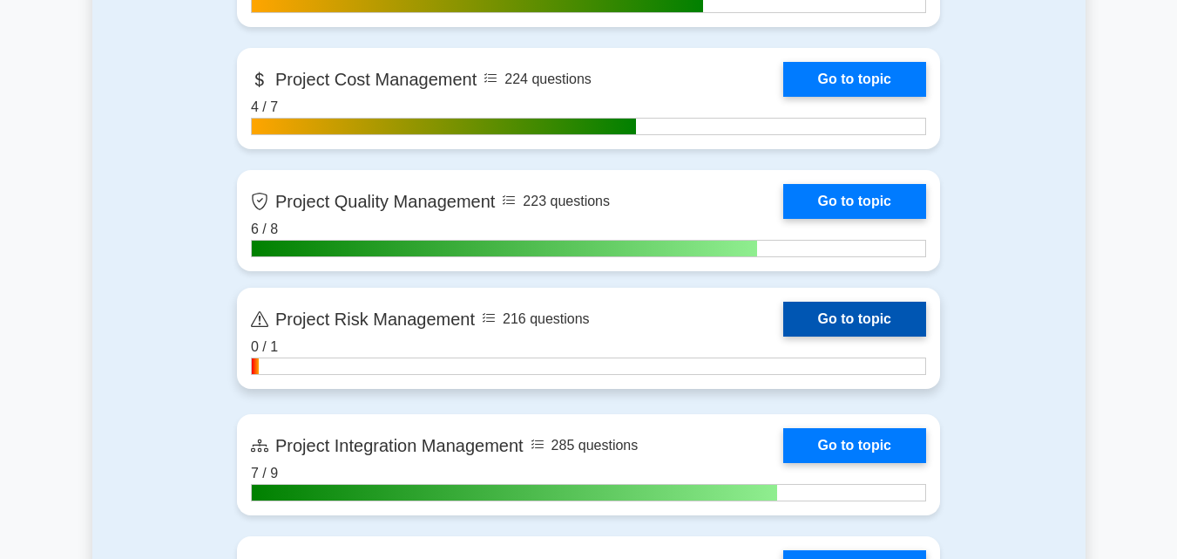
click at [840, 317] on link "Go to topic" at bounding box center [854, 319] width 143 height 35
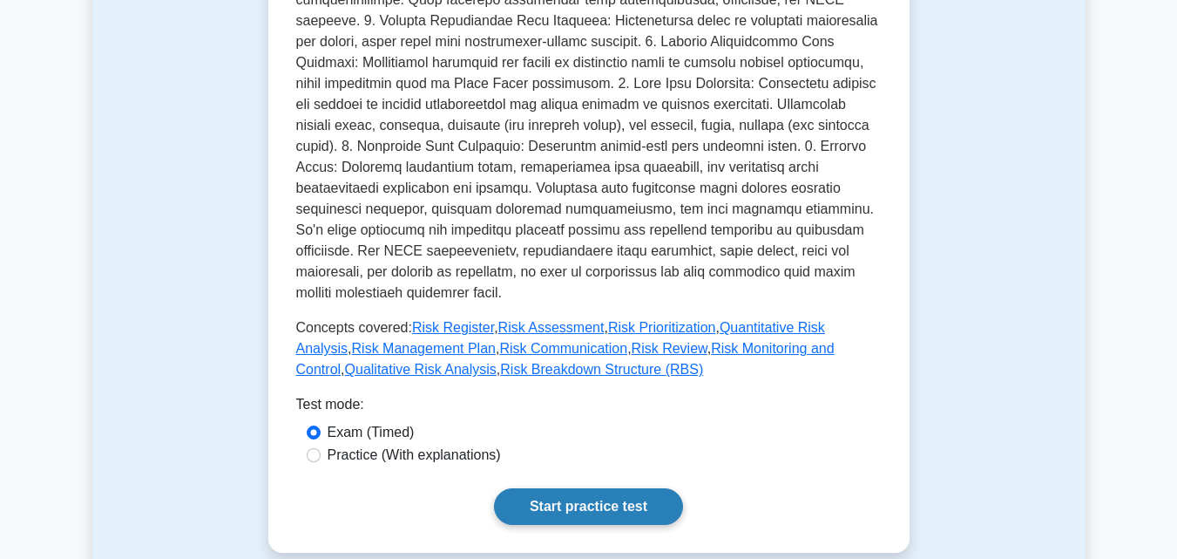
scroll to position [610, 0]
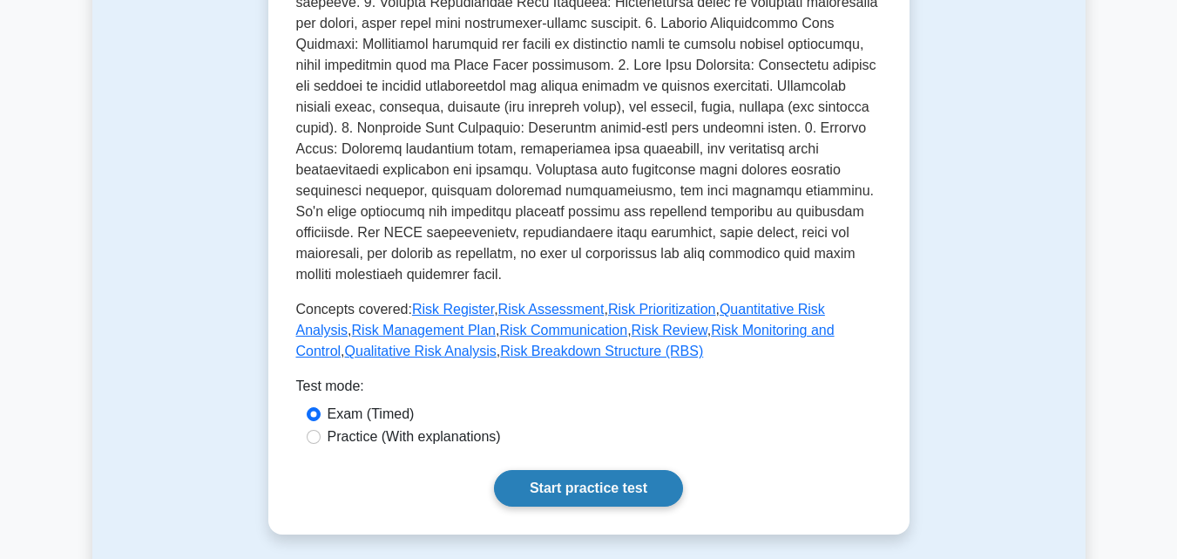
click at [603, 470] on link "Start practice test" at bounding box center [588, 488] width 189 height 37
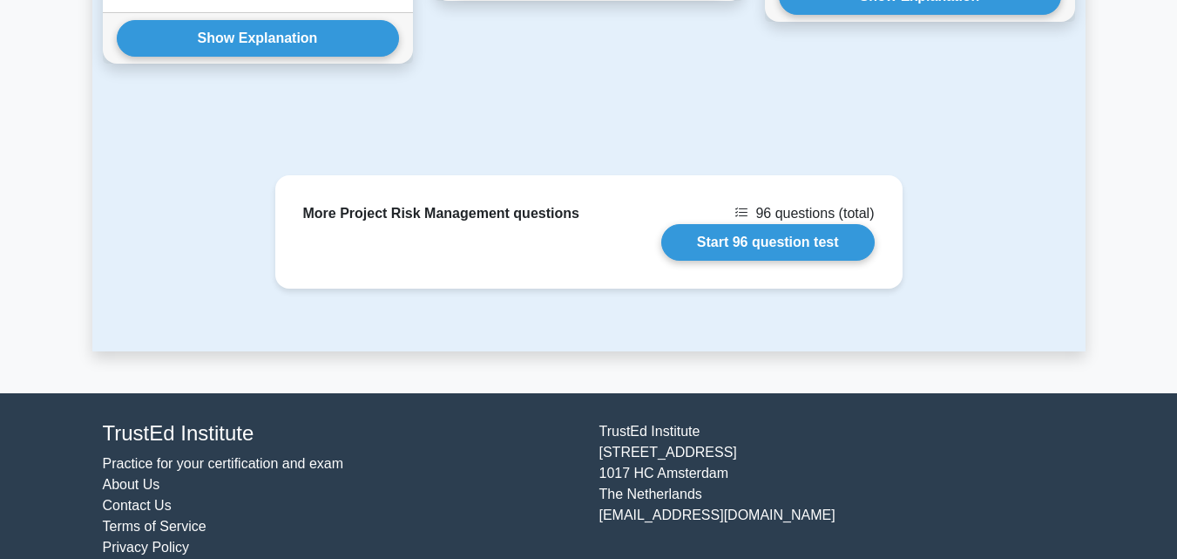
scroll to position [1760, 0]
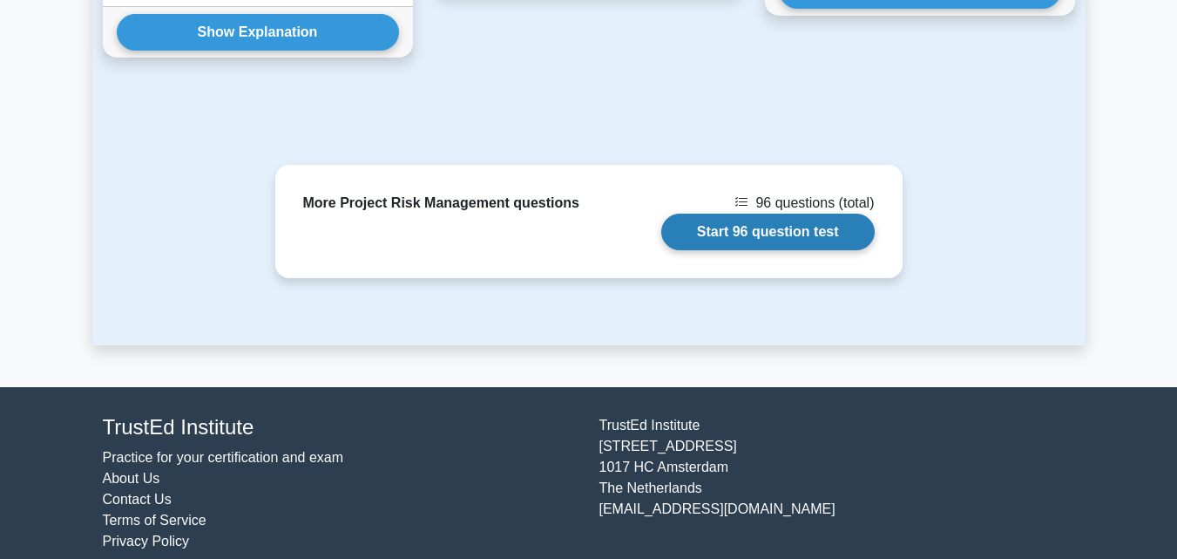
click at [727, 214] on link "Start 96 question test" at bounding box center [768, 232] width 214 height 37
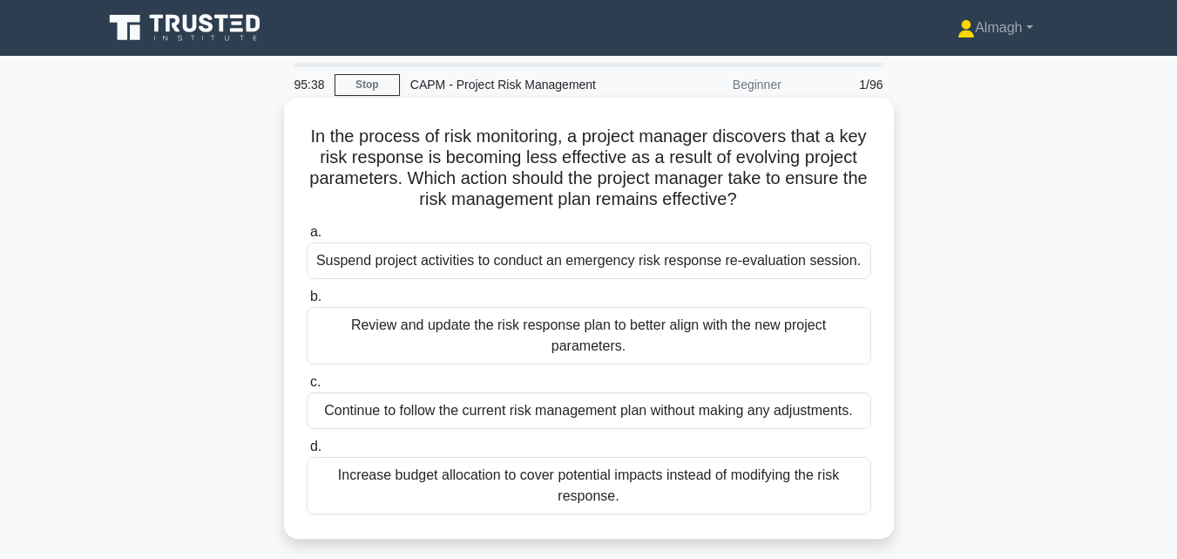
click at [496, 331] on div "Review and update the risk response plan to better align with the new project p…" at bounding box center [589, 336] width 565 height 58
click at [307, 302] on input "b. Review and update the risk response plan to better align with the new projec…" at bounding box center [307, 296] width 0 height 11
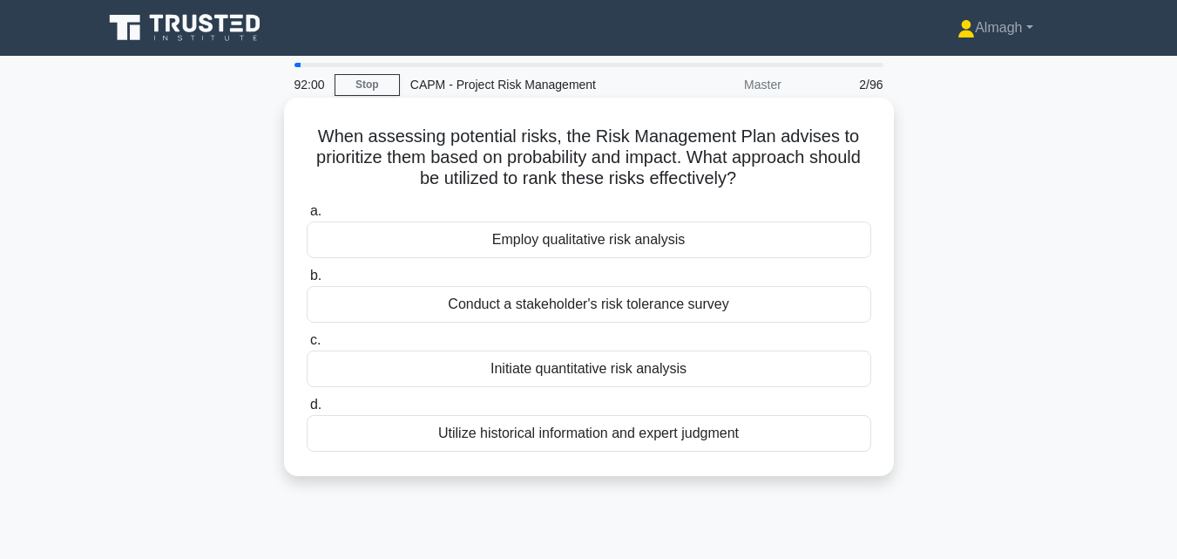
click at [646, 373] on div "Initiate quantitative risk analysis" at bounding box center [589, 368] width 565 height 37
click at [307, 346] on input "c. Initiate quantitative risk analysis" at bounding box center [307, 340] width 0 height 11
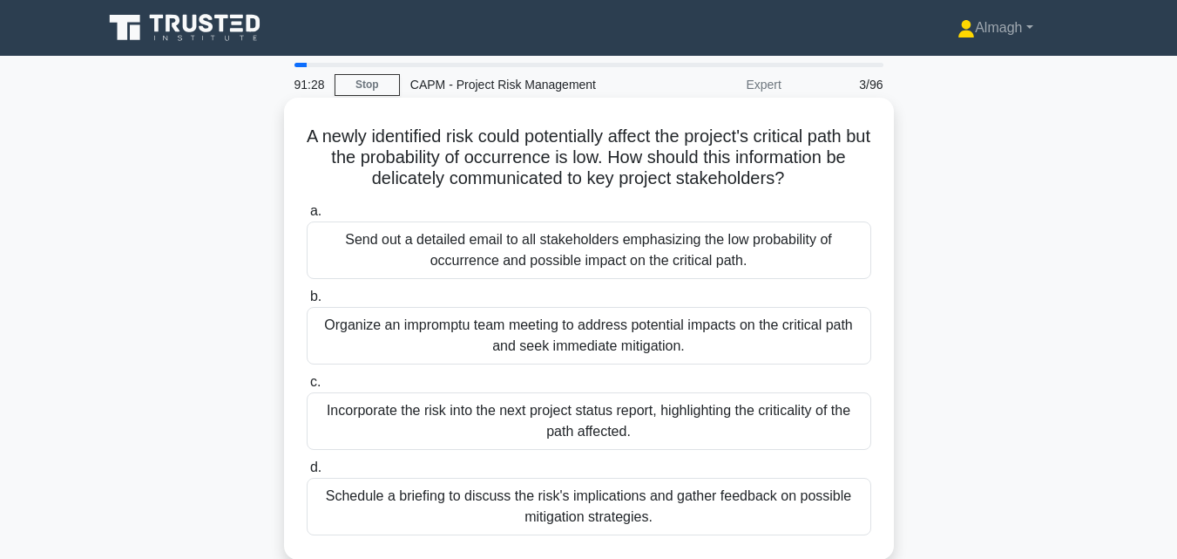
click at [441, 432] on div "Incorporate the risk into the next project status report, highlighting the crit…" at bounding box center [589, 421] width 565 height 58
click at [307, 388] on input "c. Incorporate the risk into the next project status report, highlighting the c…" at bounding box center [307, 381] width 0 height 11
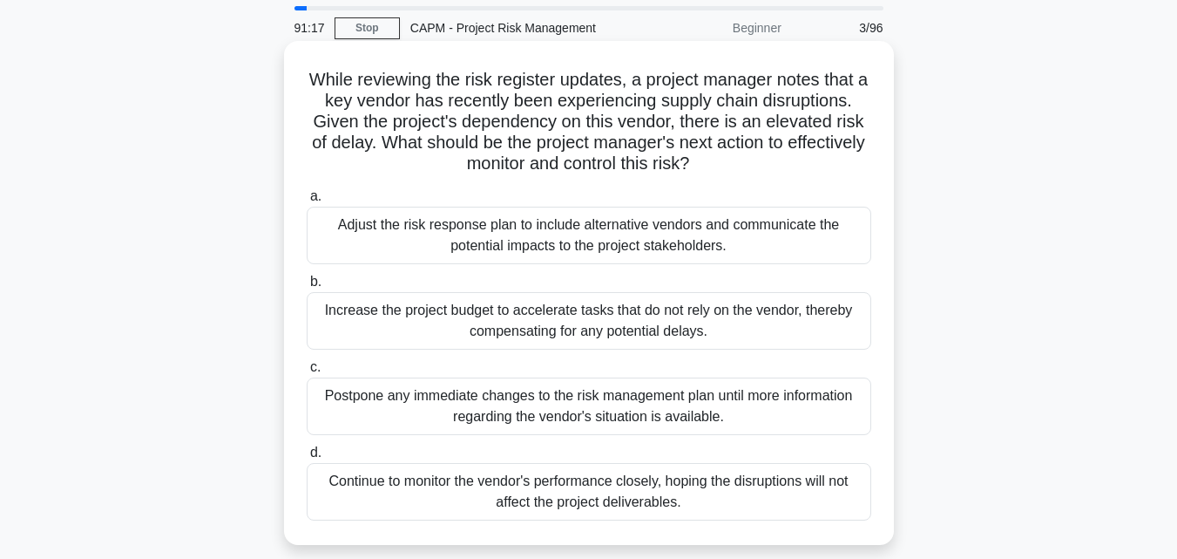
scroll to position [87, 0]
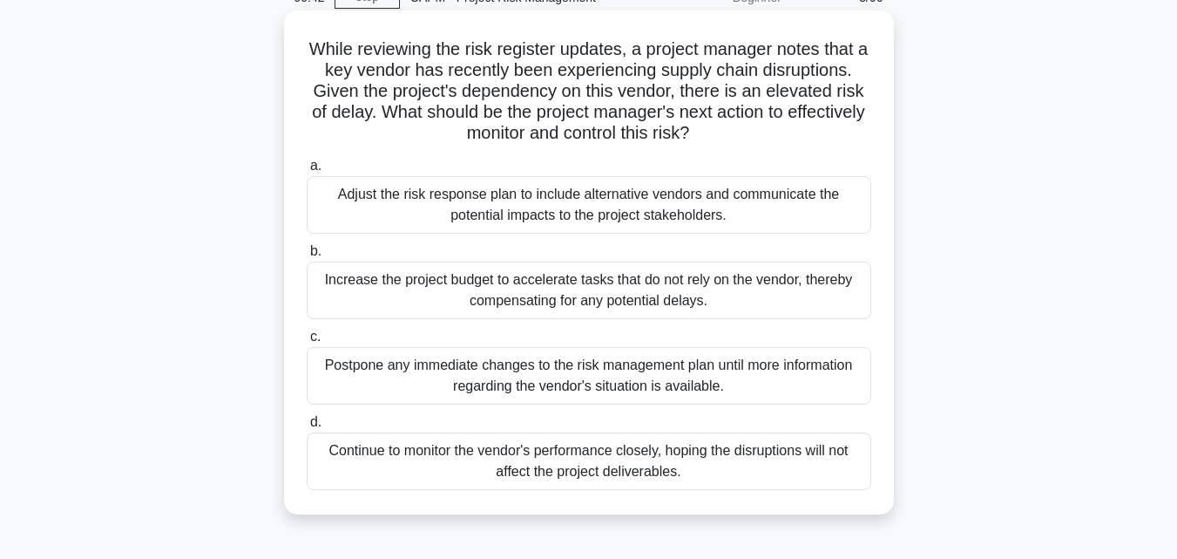
click at [411, 214] on div "Adjust the risk response plan to include alternative vendors and communicate th…" at bounding box center [589, 205] width 565 height 58
click at [307, 172] on input "a. Adjust the risk response plan to include alternative vendors and communicate…" at bounding box center [307, 165] width 0 height 11
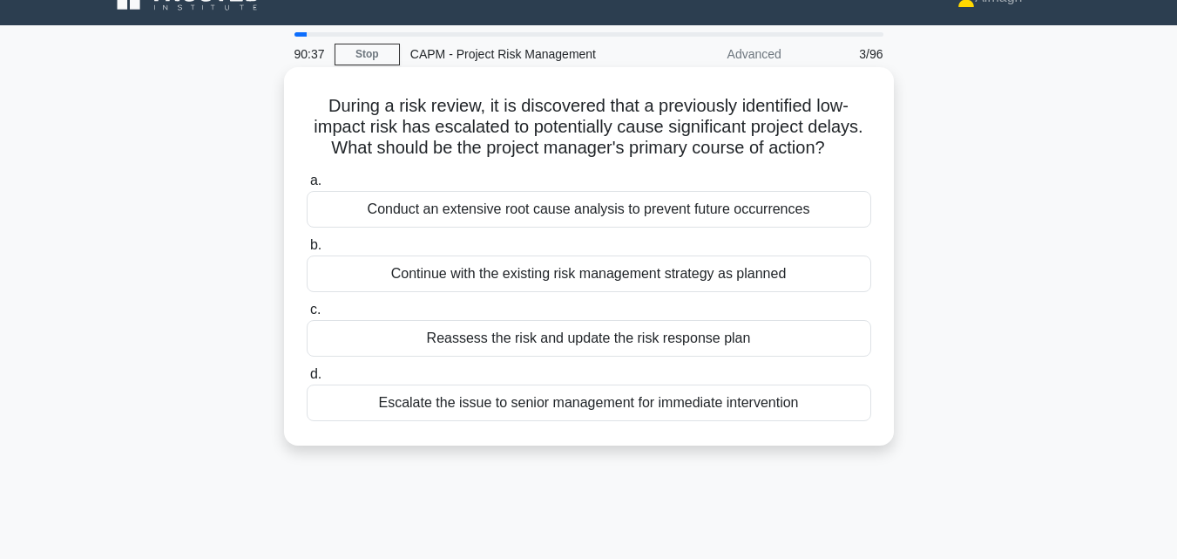
scroll to position [0, 0]
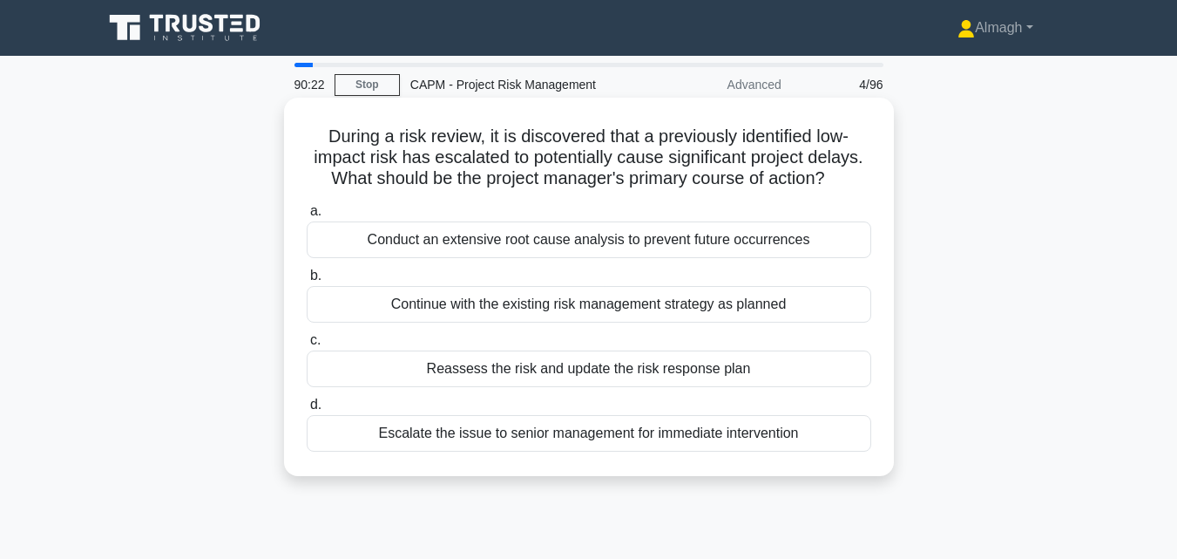
click at [498, 375] on div "Reassess the risk and update the risk response plan" at bounding box center [589, 368] width 565 height 37
click at [307, 346] on input "c. Reassess the risk and update the risk response plan" at bounding box center [307, 340] width 0 height 11
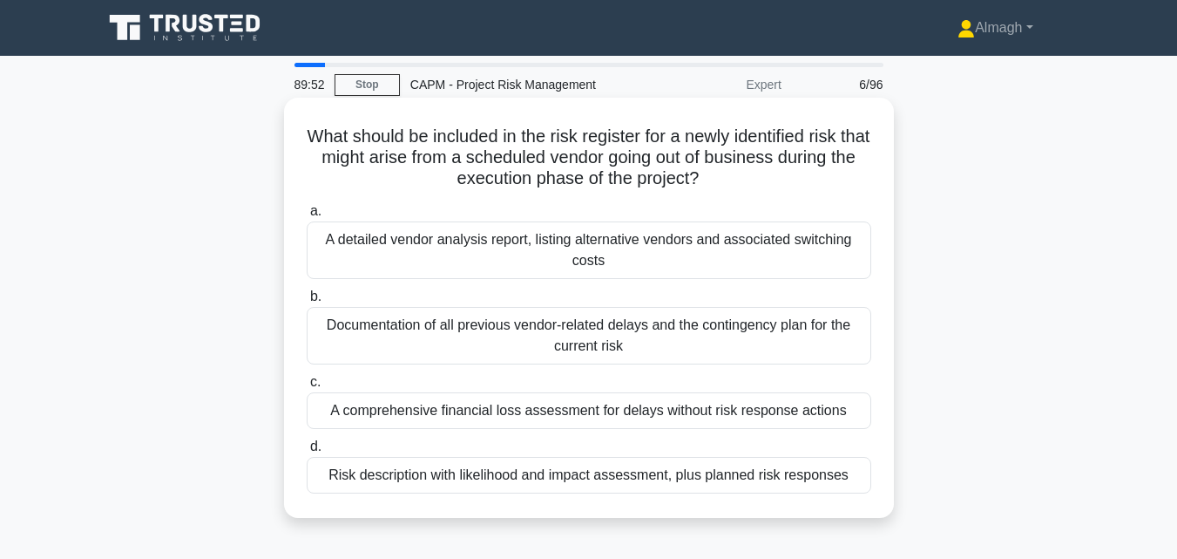
click at [531, 469] on div "Risk description with likelihood and impact assessment, plus planned risk respo…" at bounding box center [589, 475] width 565 height 37
click at [307, 452] on input "d. Risk description with likelihood and impact assessment, plus planned risk re…" at bounding box center [307, 446] width 0 height 11
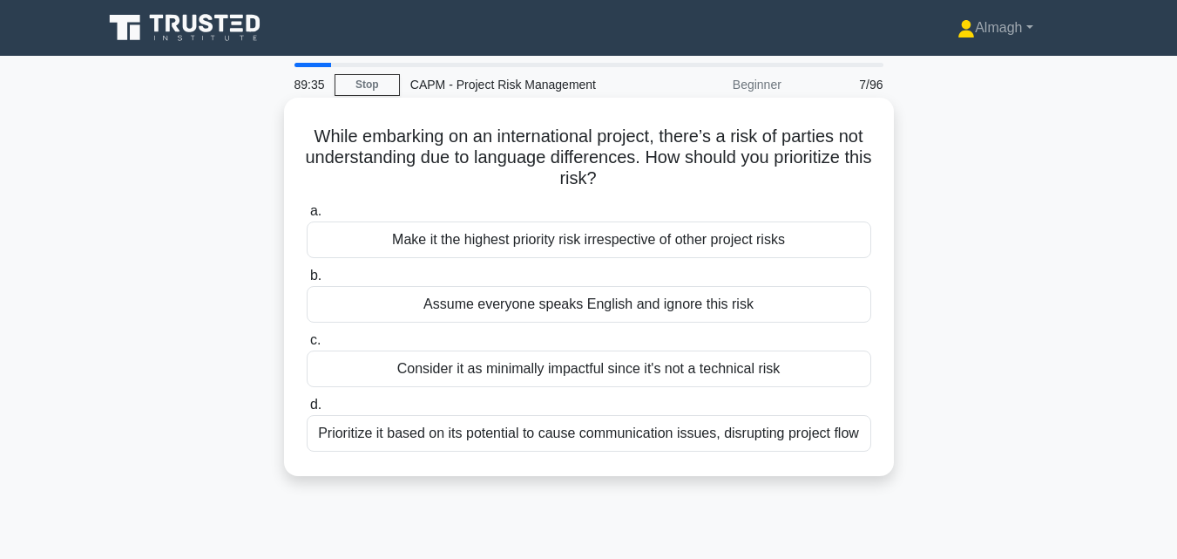
click at [559, 438] on div "Prioritize it based on its potential to cause communication issues, disrupting …" at bounding box center [589, 433] width 565 height 37
click at [307, 410] on input "d. Prioritize it based on its potential to cause communication issues, disrupti…" at bounding box center [307, 404] width 0 height 11
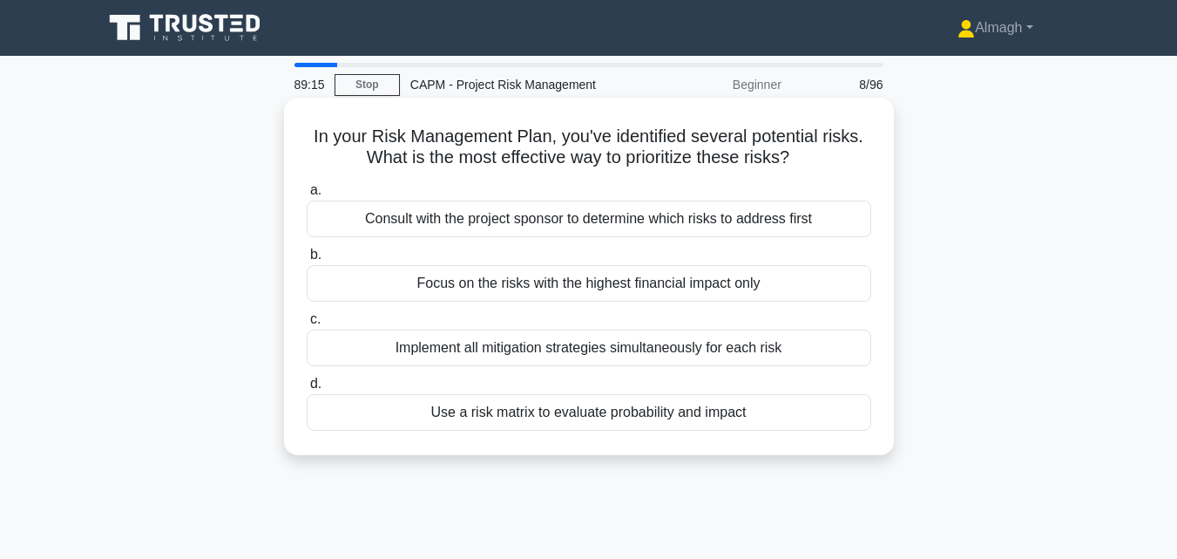
click at [567, 423] on div "Use a risk matrix to evaluate probability and impact" at bounding box center [589, 412] width 565 height 37
click at [307, 390] on input "d. Use a risk matrix to evaluate probability and impact" at bounding box center [307, 383] width 0 height 11
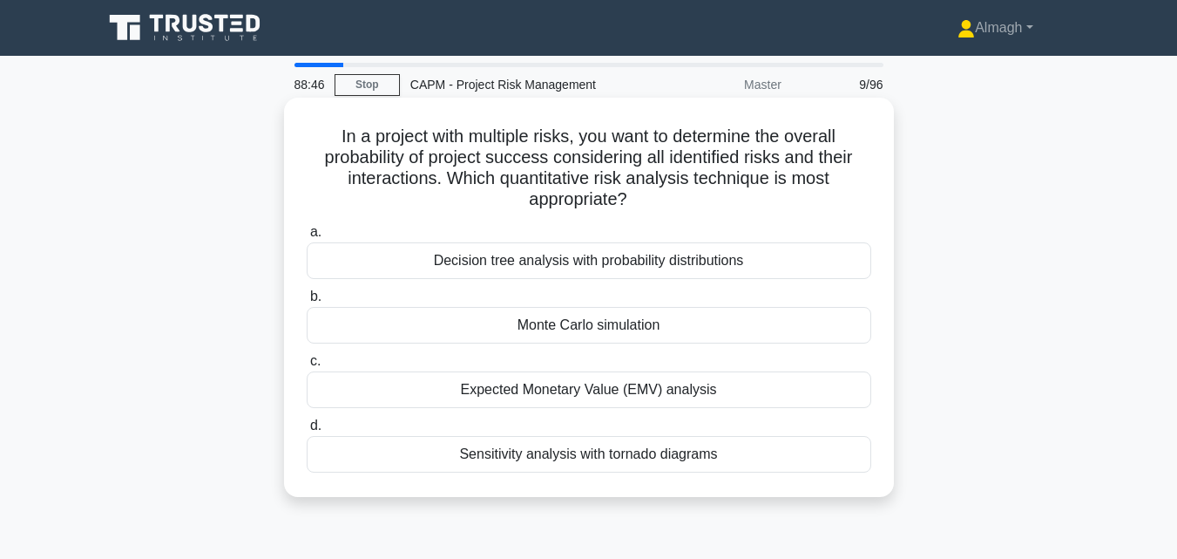
click at [493, 330] on div "Monte Carlo simulation" at bounding box center [589, 325] width 565 height 37
click at [307, 302] on input "b. Monte Carlo simulation" at bounding box center [307, 296] width 0 height 11
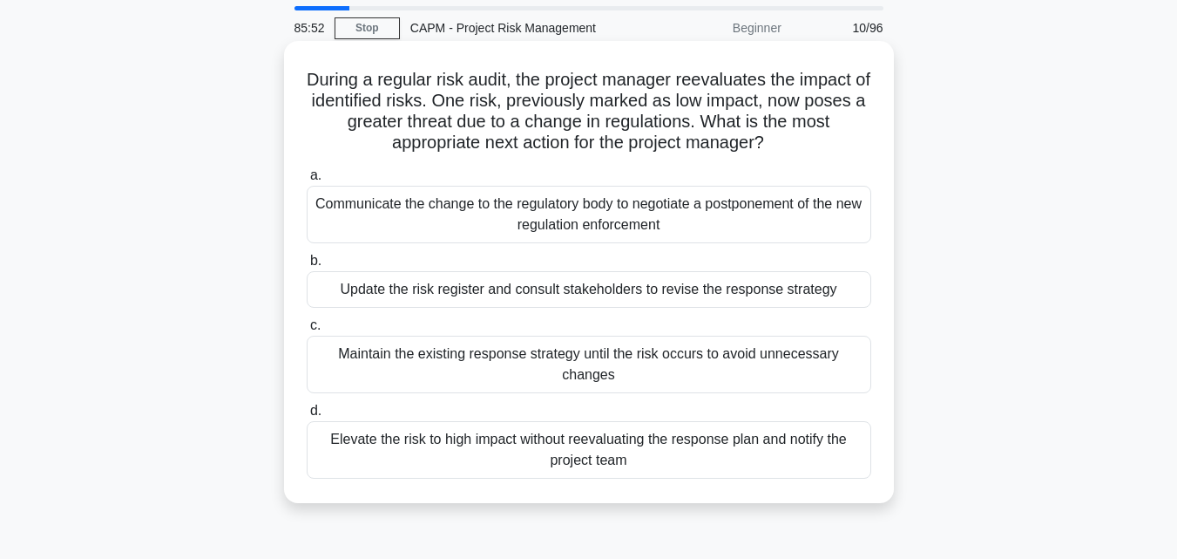
scroll to position [87, 0]
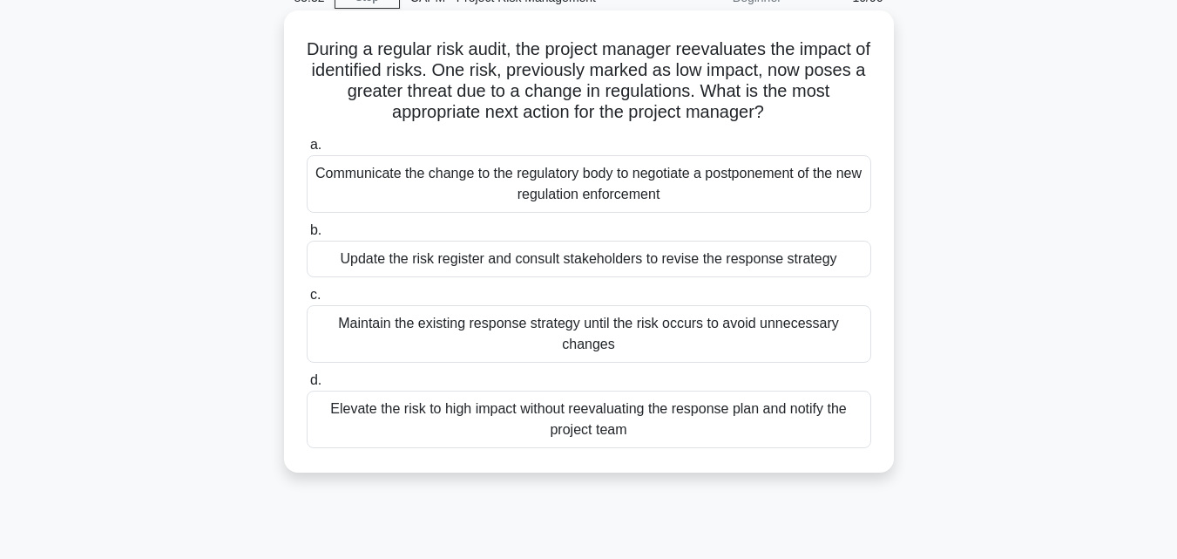
click at [500, 266] on div "Update the risk register and consult stakeholders to revise the response strate…" at bounding box center [589, 259] width 565 height 37
click at [307, 236] on input "b. Update the risk register and consult stakeholders to revise the response str…" at bounding box center [307, 230] width 0 height 11
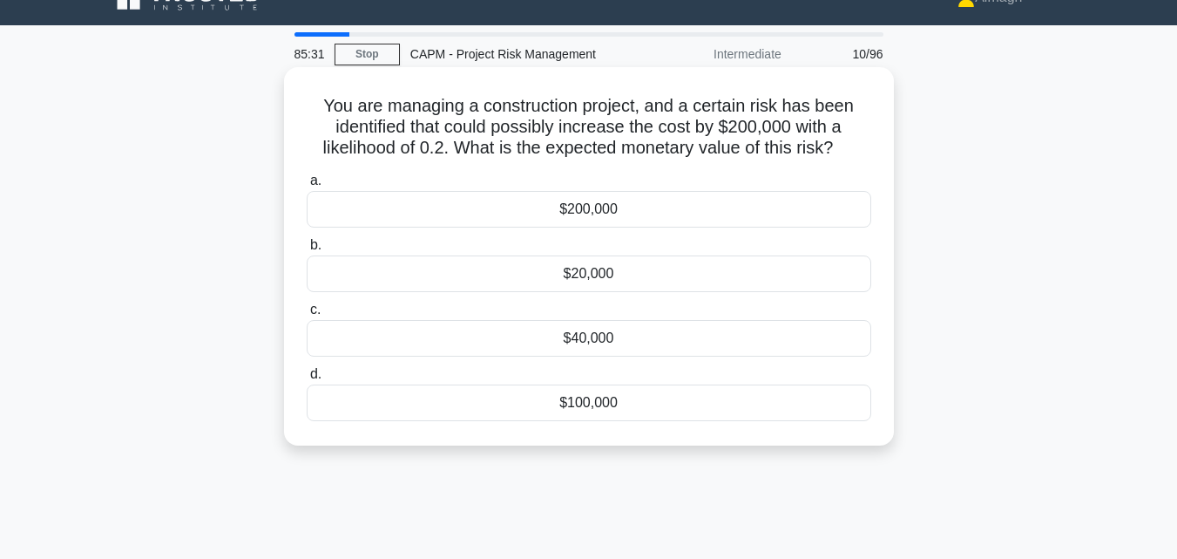
scroll to position [0, 0]
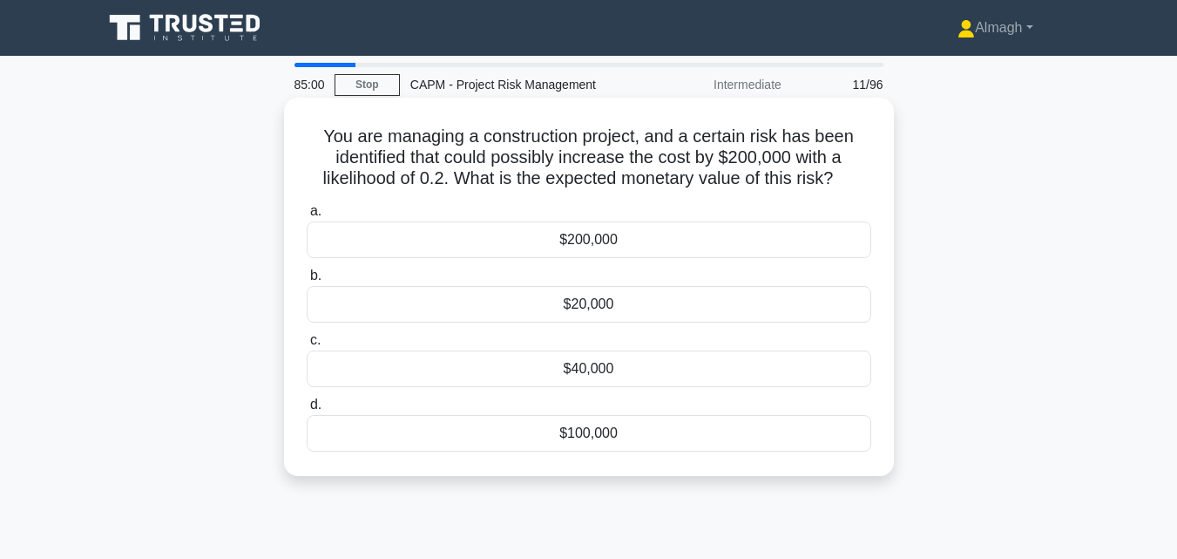
click at [610, 237] on div "$200,000" at bounding box center [589, 239] width 565 height 37
click at [307, 217] on input "a. $200,000" at bounding box center [307, 211] width 0 height 11
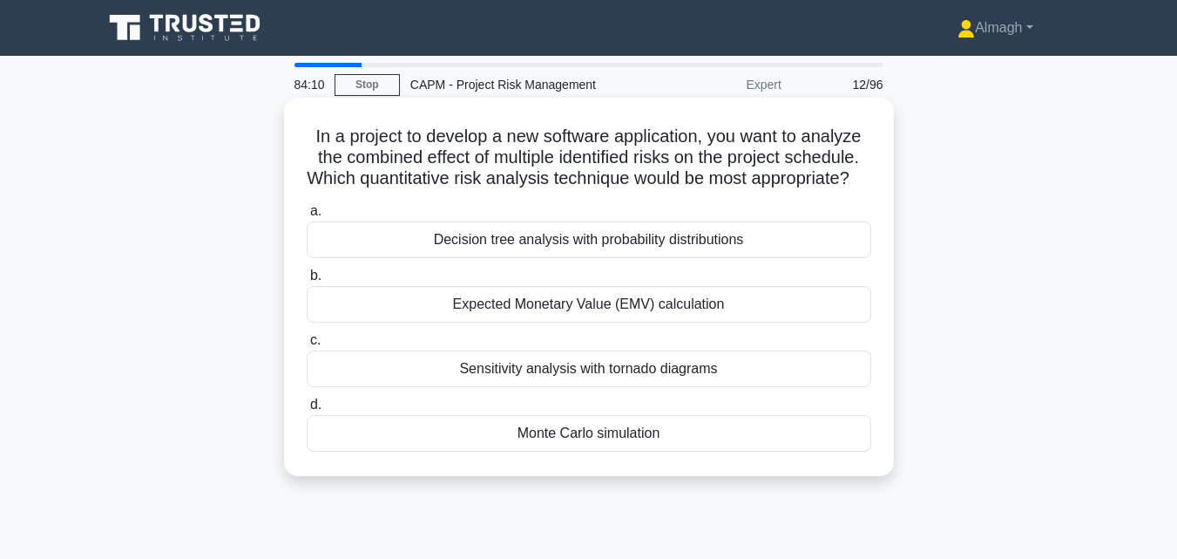
click at [677, 253] on div "Decision tree analysis with probability distributions" at bounding box center [589, 239] width 565 height 37
click at [307, 217] on input "a. Decision tree analysis with probability distributions" at bounding box center [307, 211] width 0 height 11
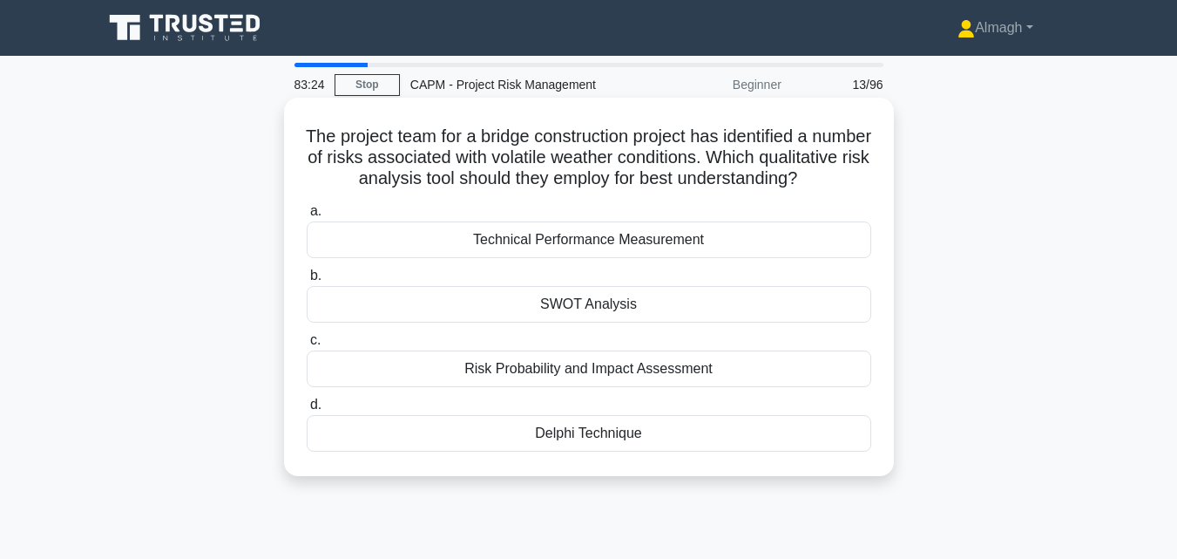
click at [715, 386] on div "Risk Probability and Impact Assessment" at bounding box center [589, 368] width 565 height 37
click at [307, 346] on input "c. Risk Probability and Impact Assessment" at bounding box center [307, 340] width 0 height 11
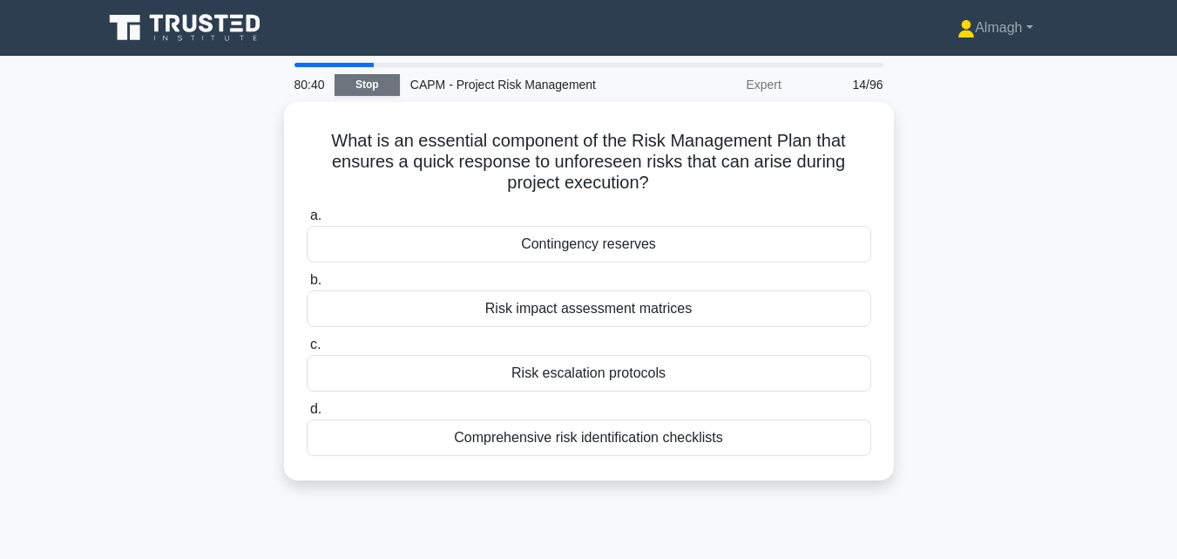
click at [359, 81] on link "Stop" at bounding box center [367, 85] width 65 height 22
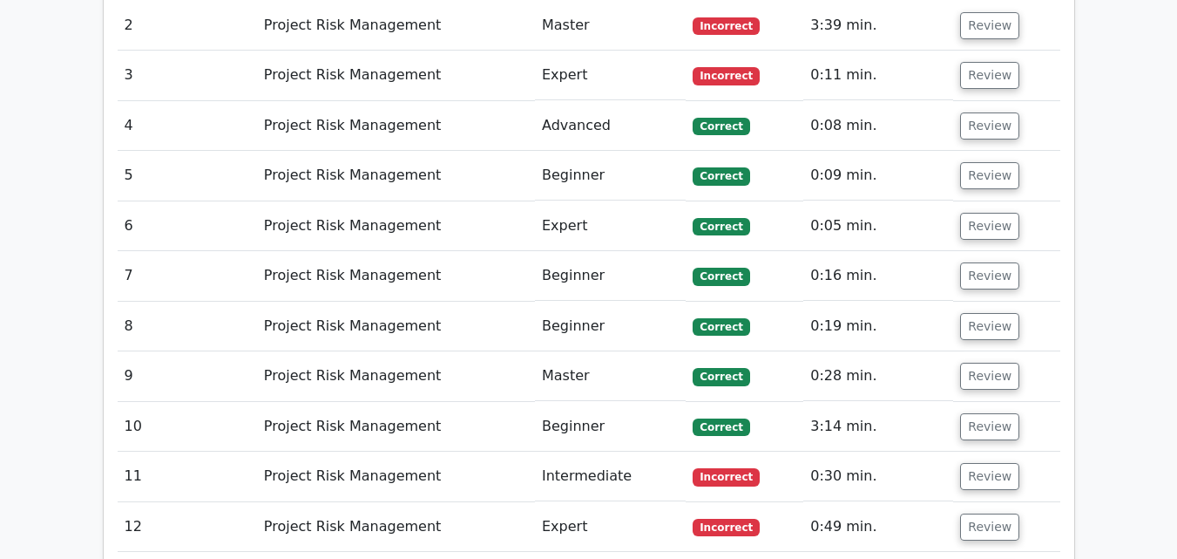
scroll to position [1569, 0]
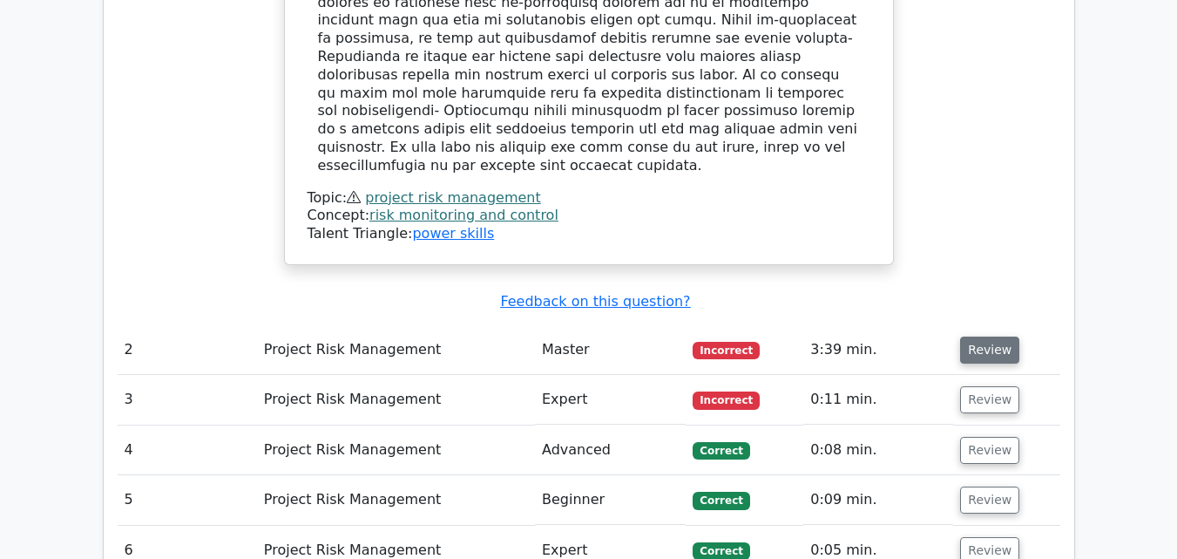
click at [961, 336] on button "Review" at bounding box center [989, 349] width 59 height 27
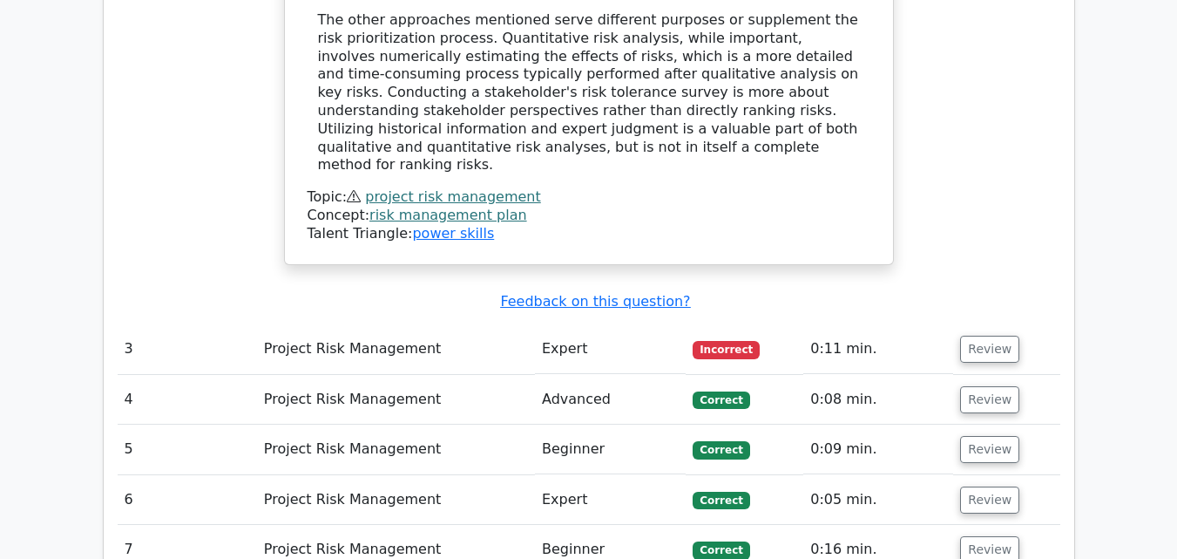
scroll to position [2440, 0]
click at [992, 335] on button "Review" at bounding box center [989, 348] width 59 height 27
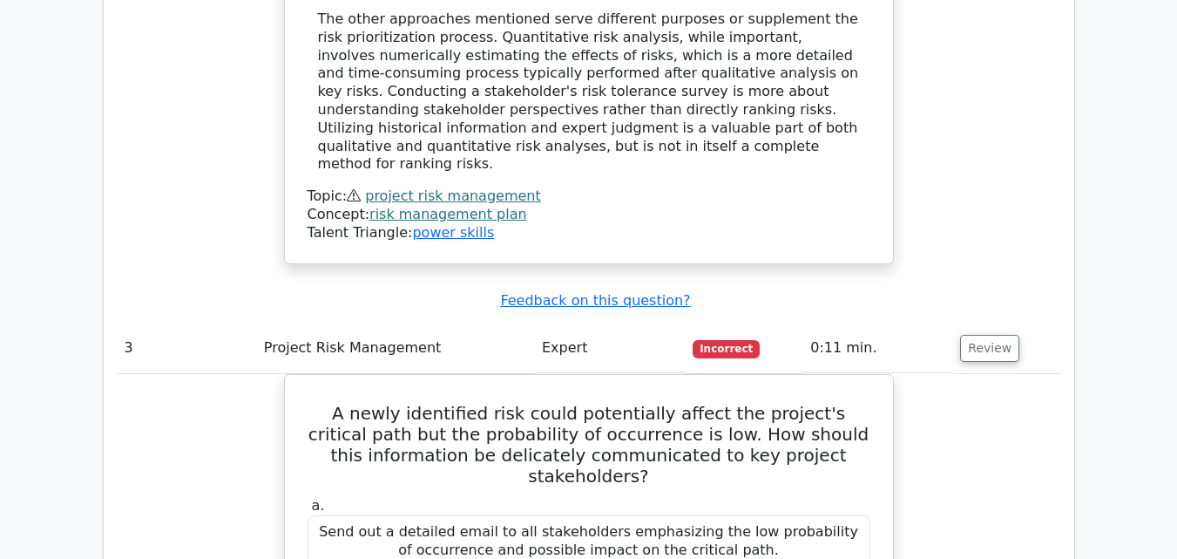
scroll to position [2614, 0]
